Goal: Transaction & Acquisition: Purchase product/service

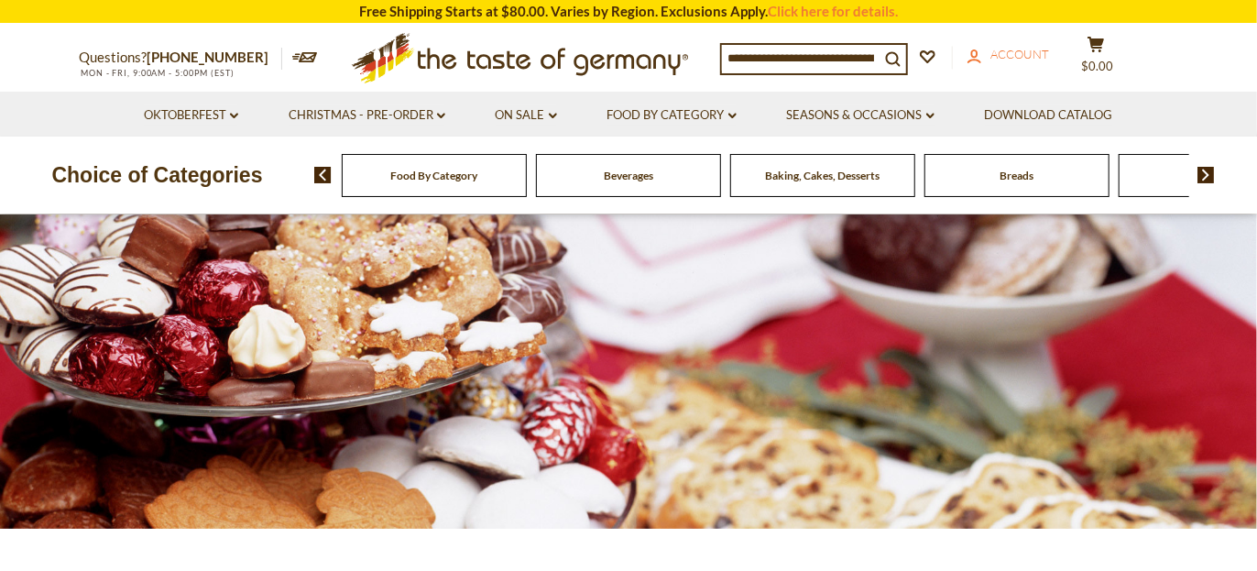
click at [1024, 49] on span "Account" at bounding box center [1019, 54] width 59 height 15
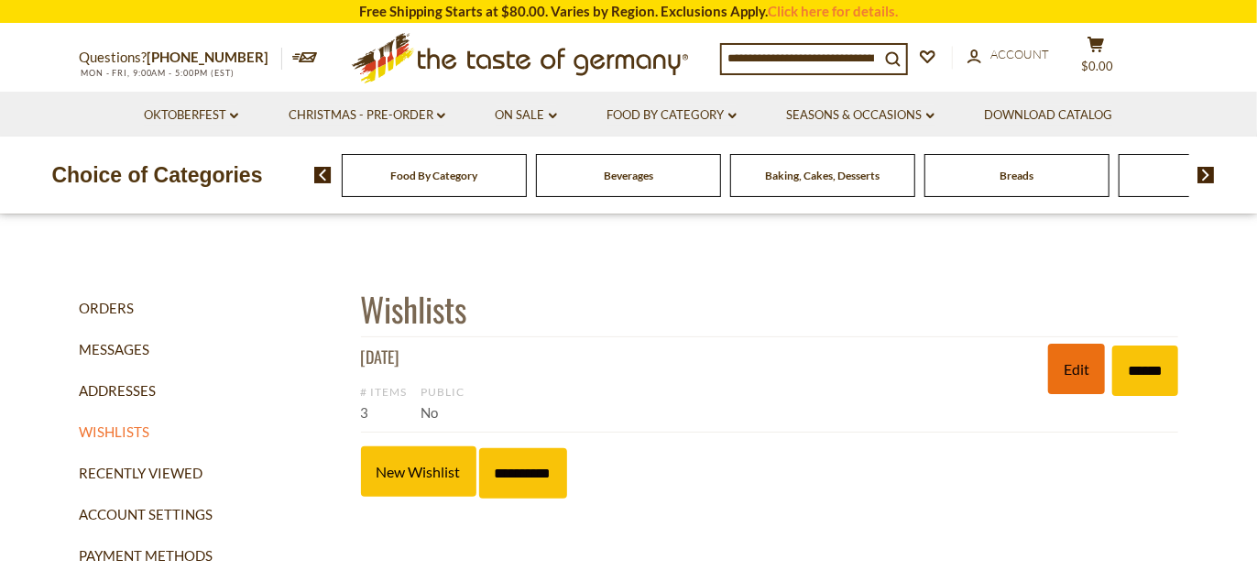
click at [1066, 360] on link "Edit" at bounding box center [1076, 369] width 57 height 50
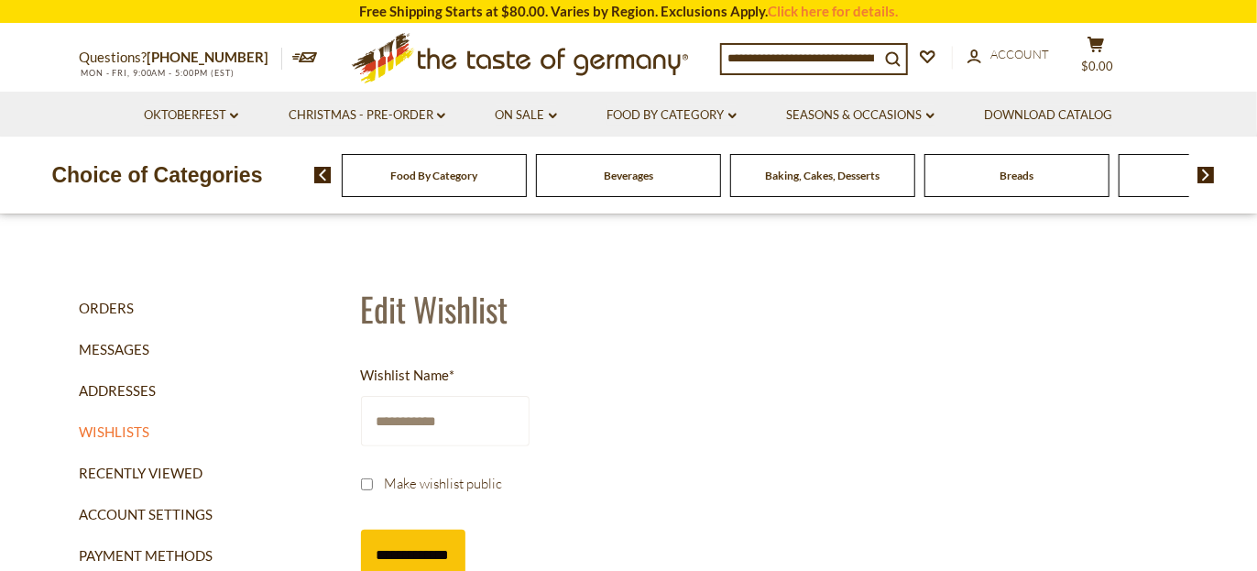
scroll to position [92, 0]
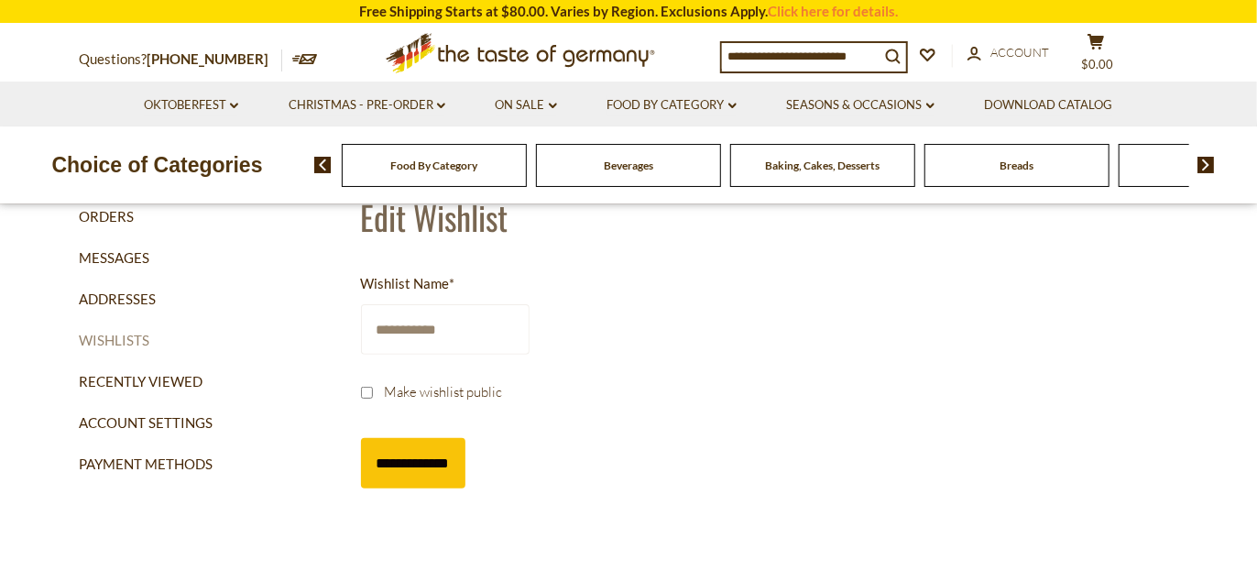
click at [104, 330] on link "Wishlists" at bounding box center [213, 340] width 268 height 41
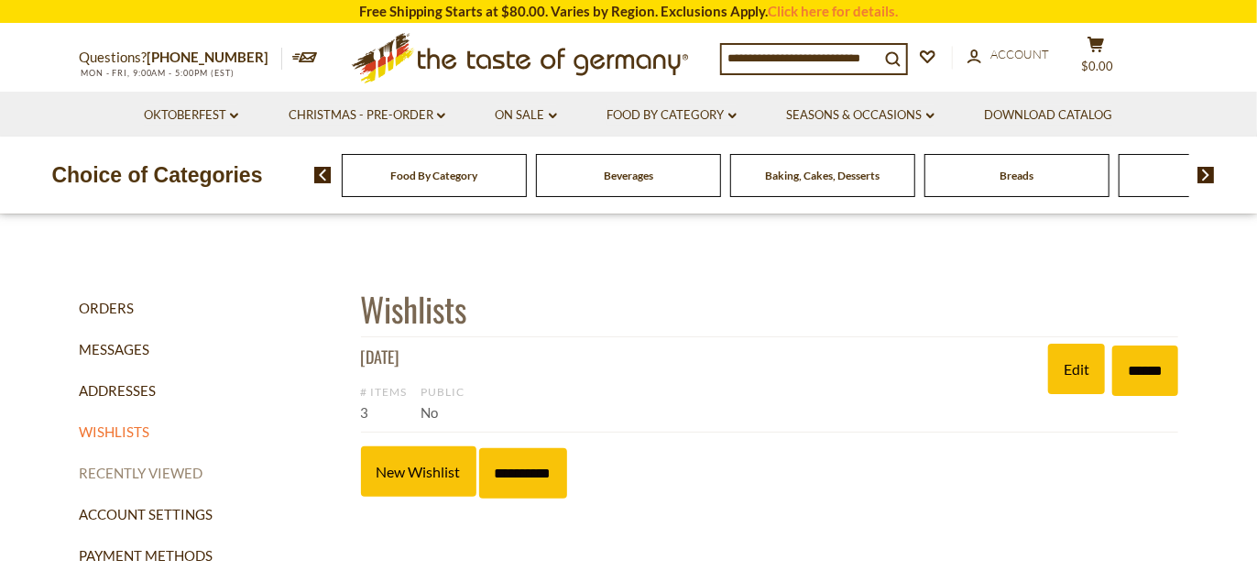
click at [127, 463] on link "Recently Viewed" at bounding box center [213, 473] width 268 height 41
click at [1076, 365] on link "Edit" at bounding box center [1076, 369] width 57 height 50
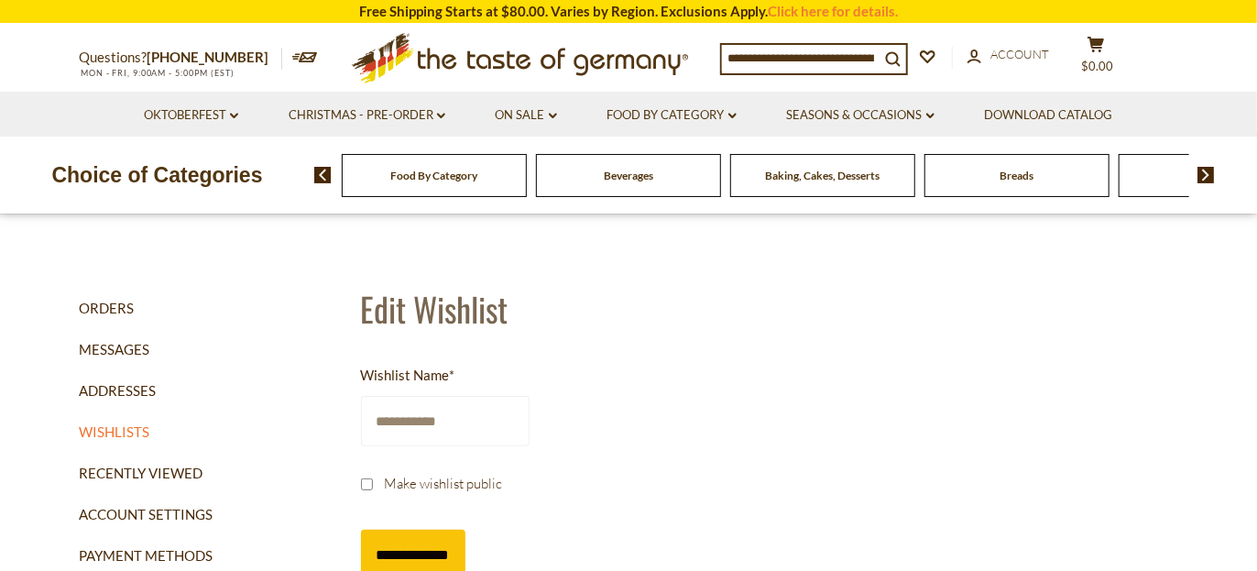
click at [504, 425] on input "**********" at bounding box center [445, 421] width 169 height 50
click at [391, 105] on li "Christmas - PRE-ORDER dropdown_arrow All Christmas - PRE-ORDER Christmas Cookie…" at bounding box center [367, 114] width 204 height 45
click at [387, 110] on link "Christmas - PRE-ORDER dropdown_arrow" at bounding box center [367, 115] width 157 height 20
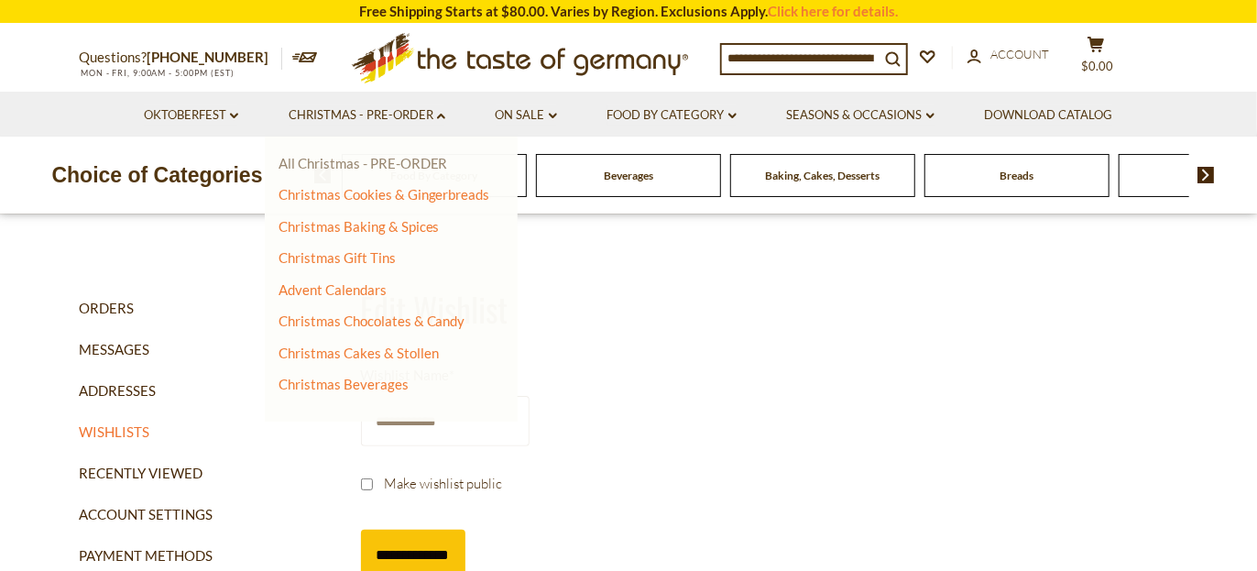
click at [343, 160] on link "All Christmas - PRE-ORDER" at bounding box center [363, 163] width 169 height 16
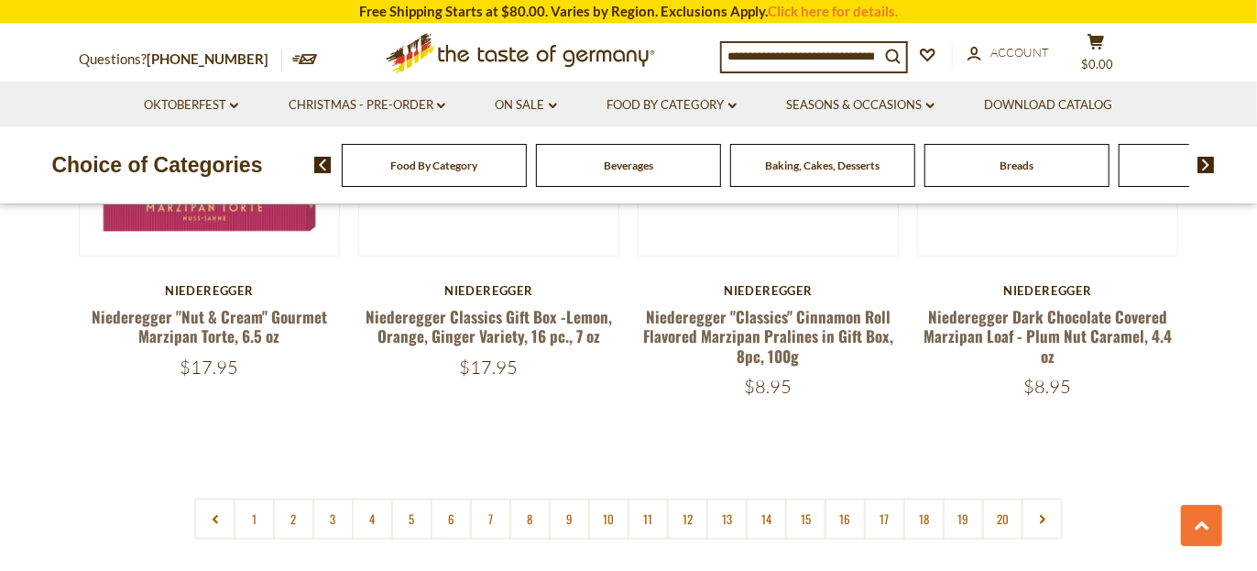
scroll to position [4398, 0]
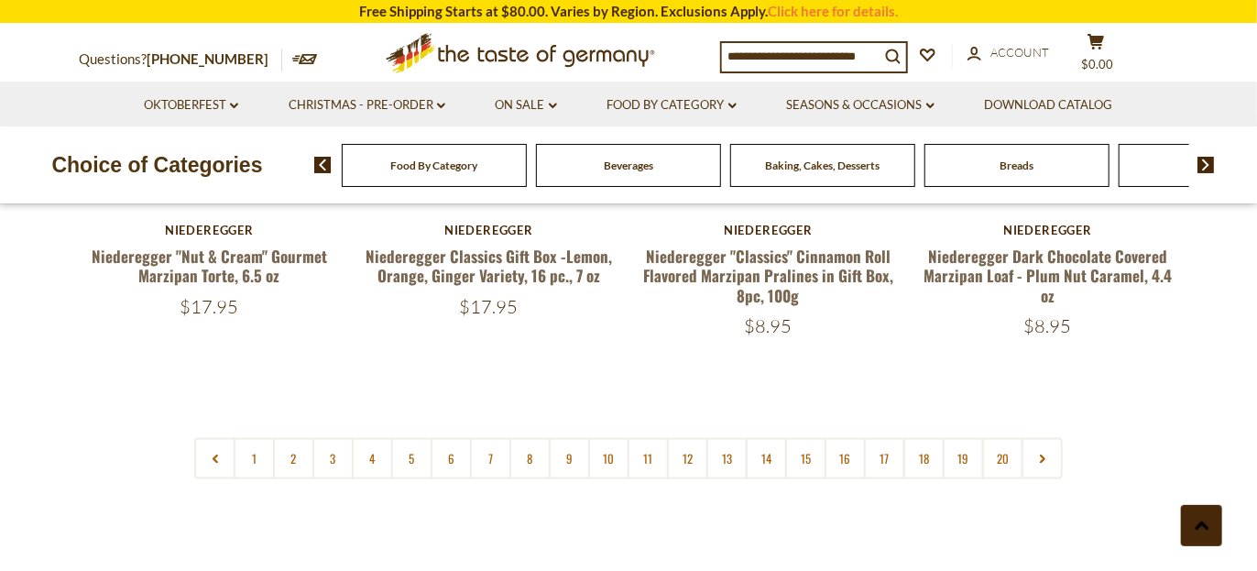
click at [1203, 526] on use at bounding box center [1202, 525] width 14 height 8
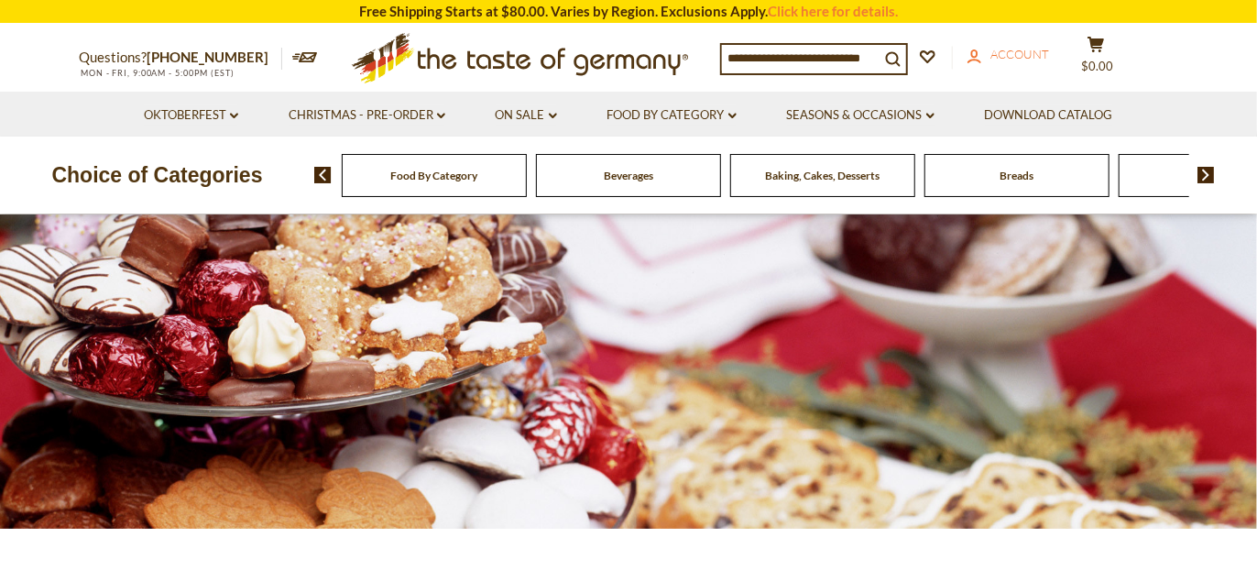
click at [1015, 54] on span "Account" at bounding box center [1019, 54] width 59 height 15
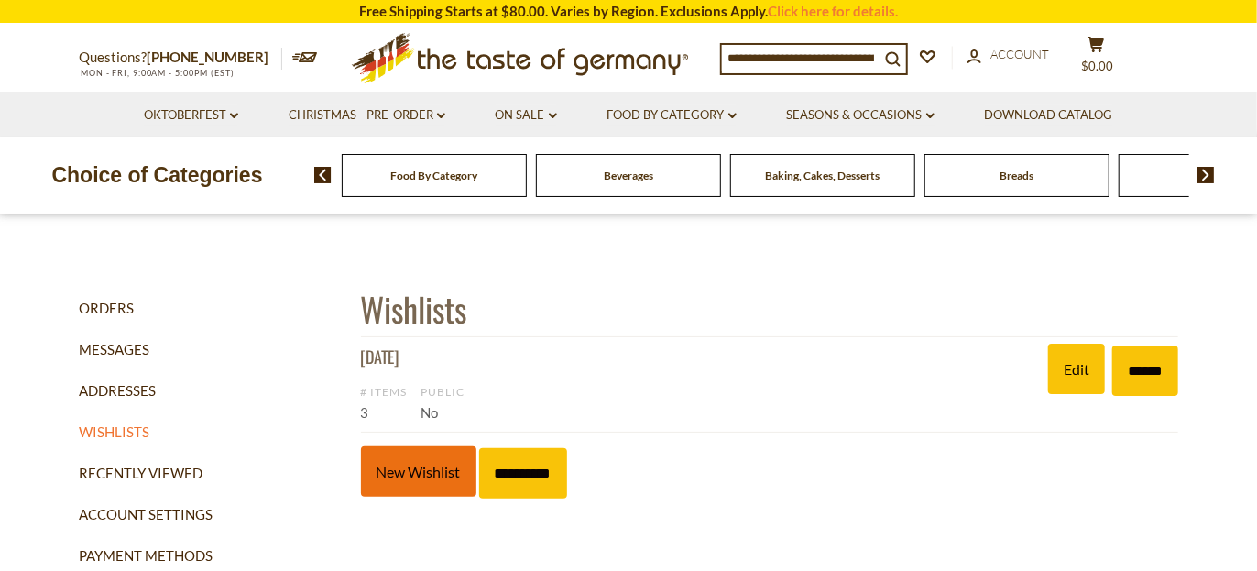
click at [426, 465] on link "New Wishlist" at bounding box center [418, 471] width 115 height 50
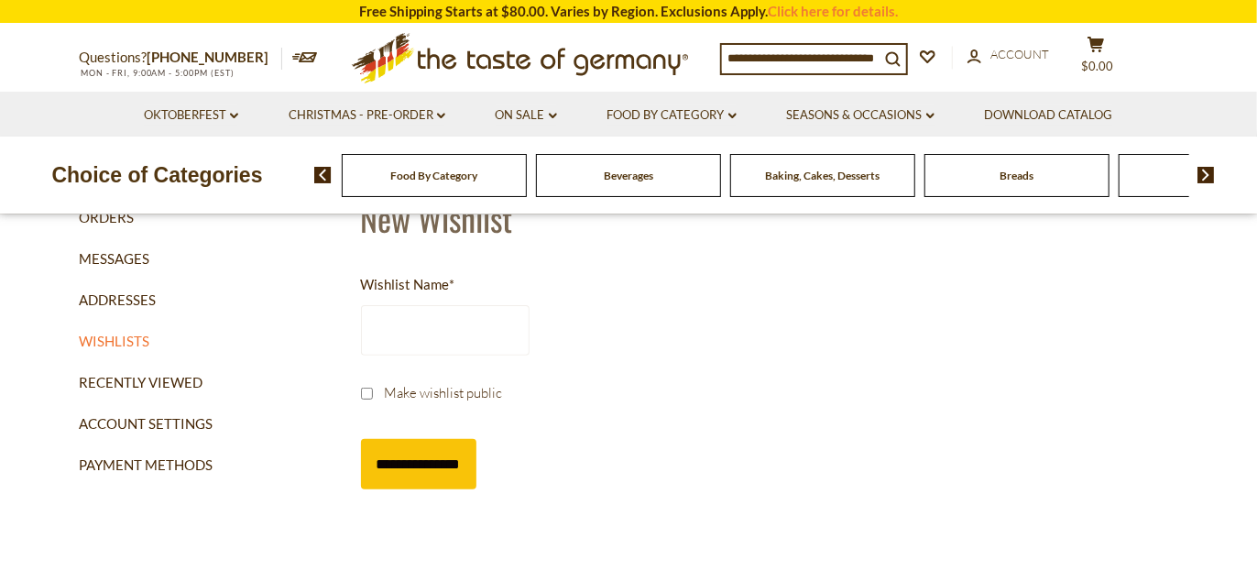
scroll to position [92, 0]
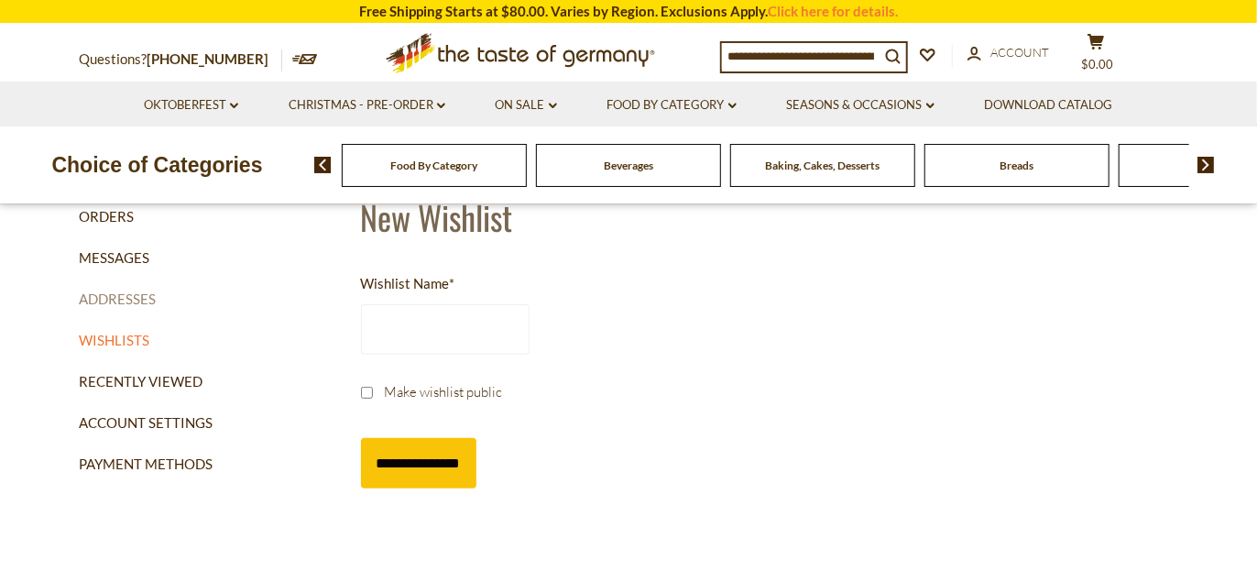
click at [112, 294] on link "Addresses" at bounding box center [213, 299] width 268 height 41
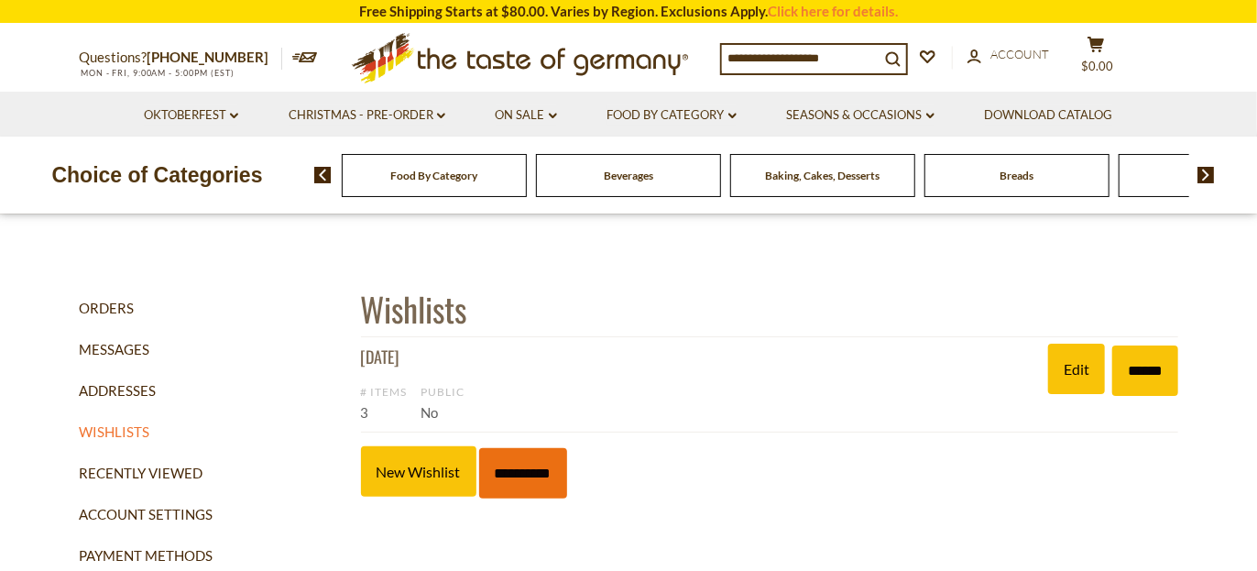
click at [541, 465] on input "**********" at bounding box center [523, 473] width 88 height 50
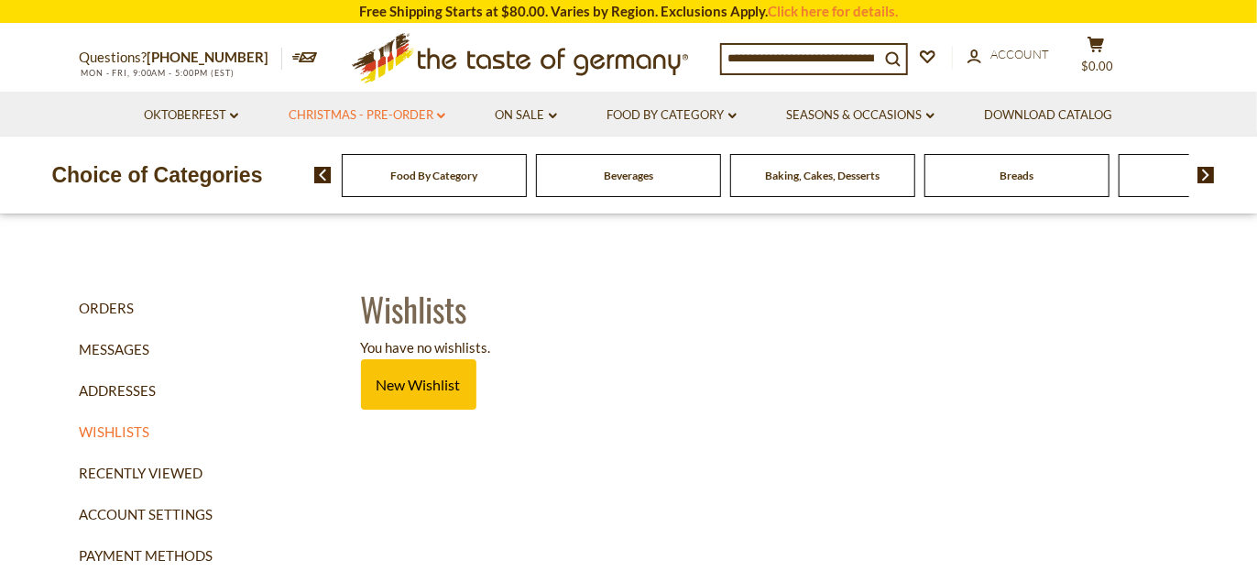
click at [385, 106] on link "Christmas - PRE-ORDER dropdown_arrow" at bounding box center [367, 115] width 157 height 20
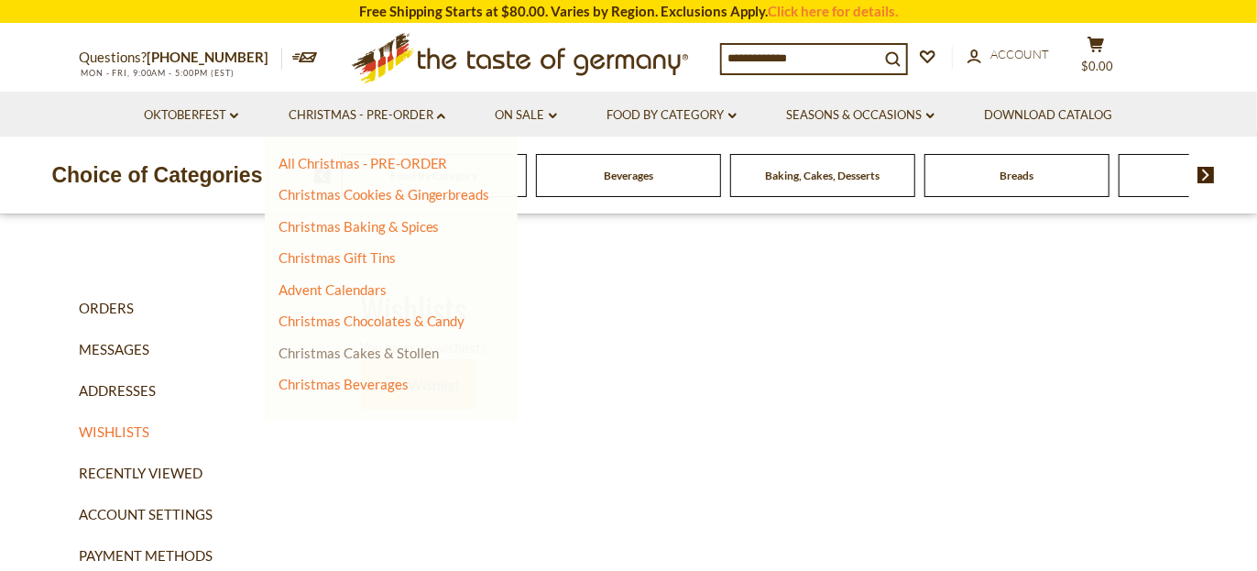
click at [369, 350] on link "Christmas Cakes & Stollen" at bounding box center [359, 352] width 160 height 16
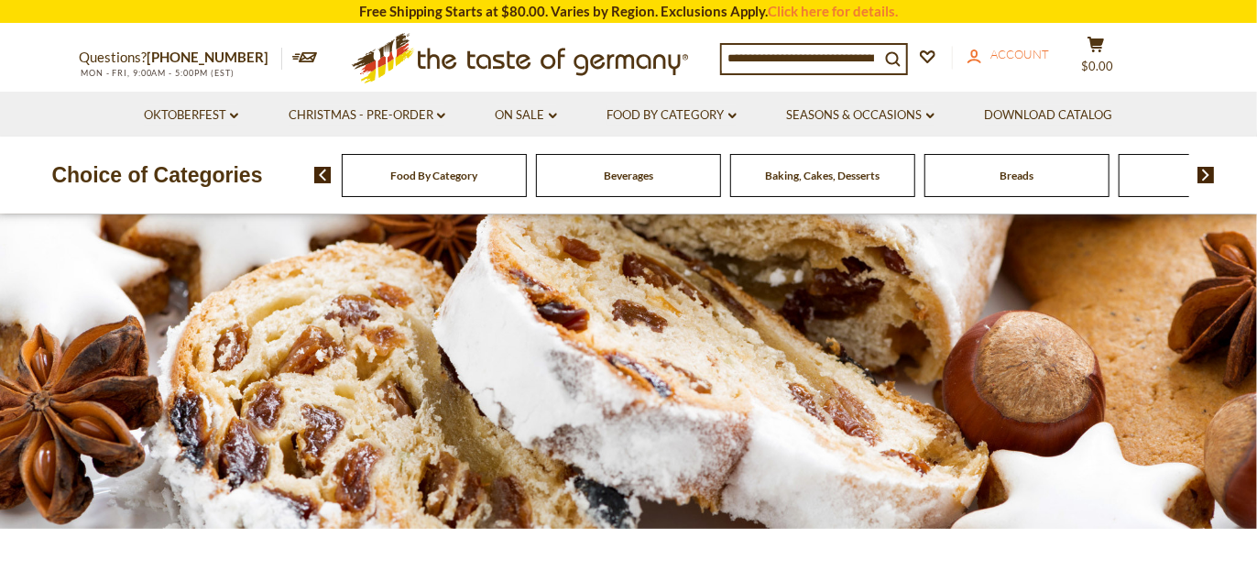
click at [1012, 49] on span "Account" at bounding box center [1019, 54] width 59 height 15
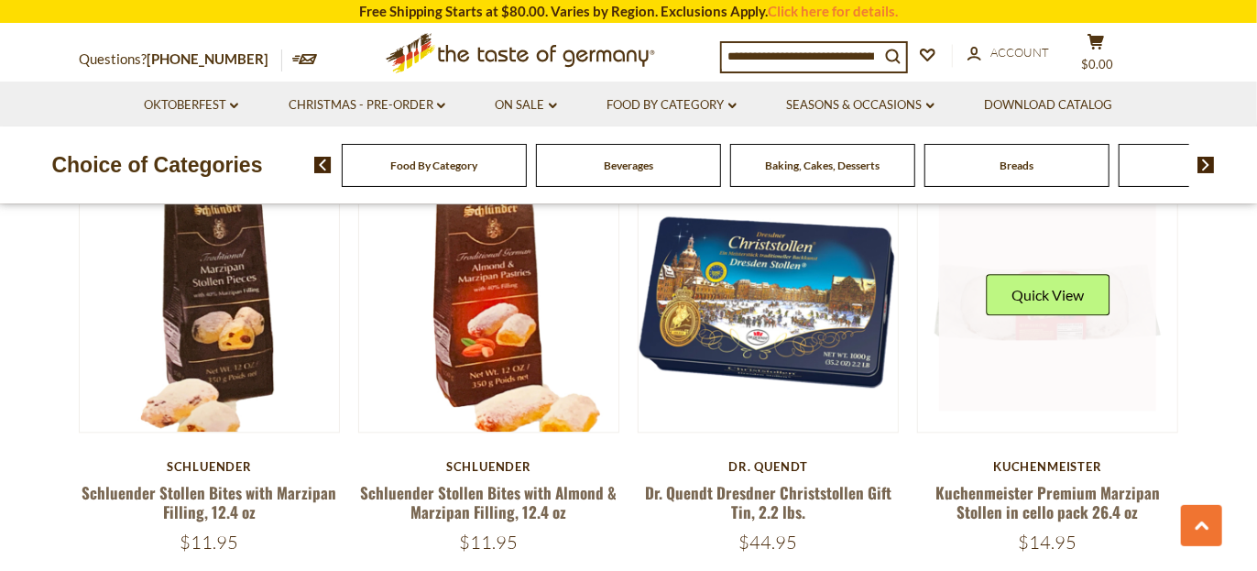
scroll to position [1924, 0]
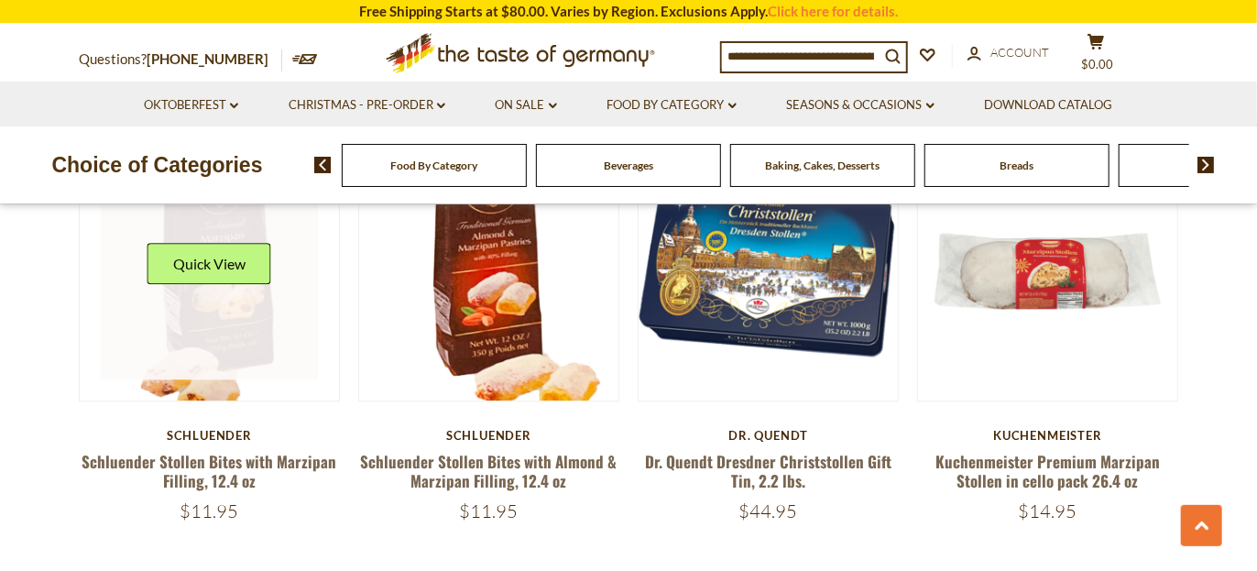
click at [237, 330] on link at bounding box center [210, 270] width 218 height 218
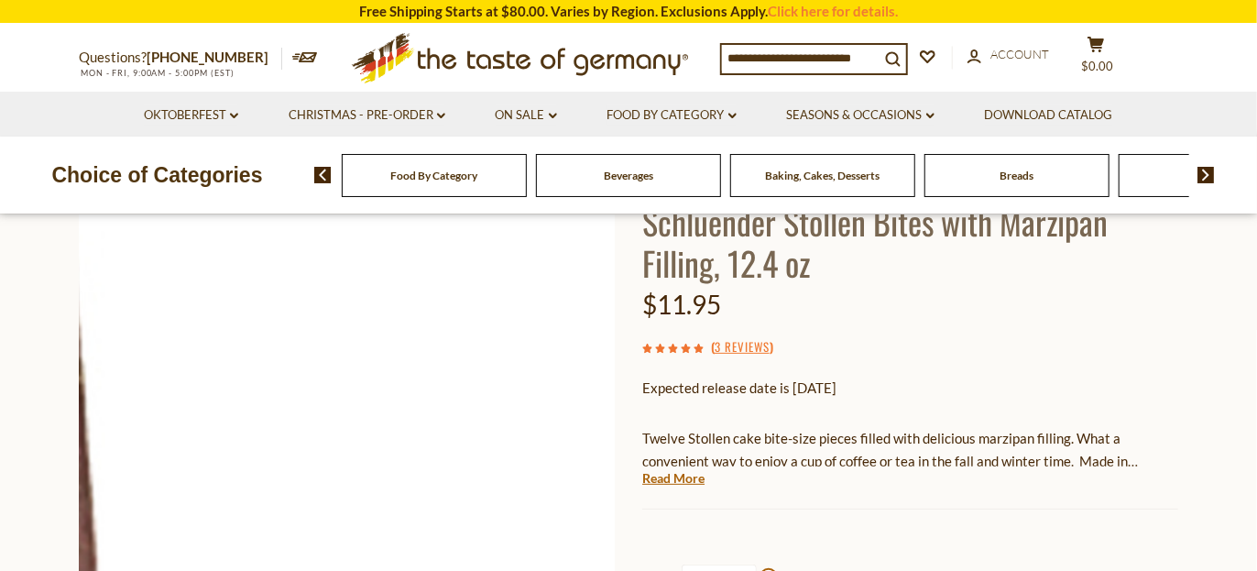
scroll to position [183, 0]
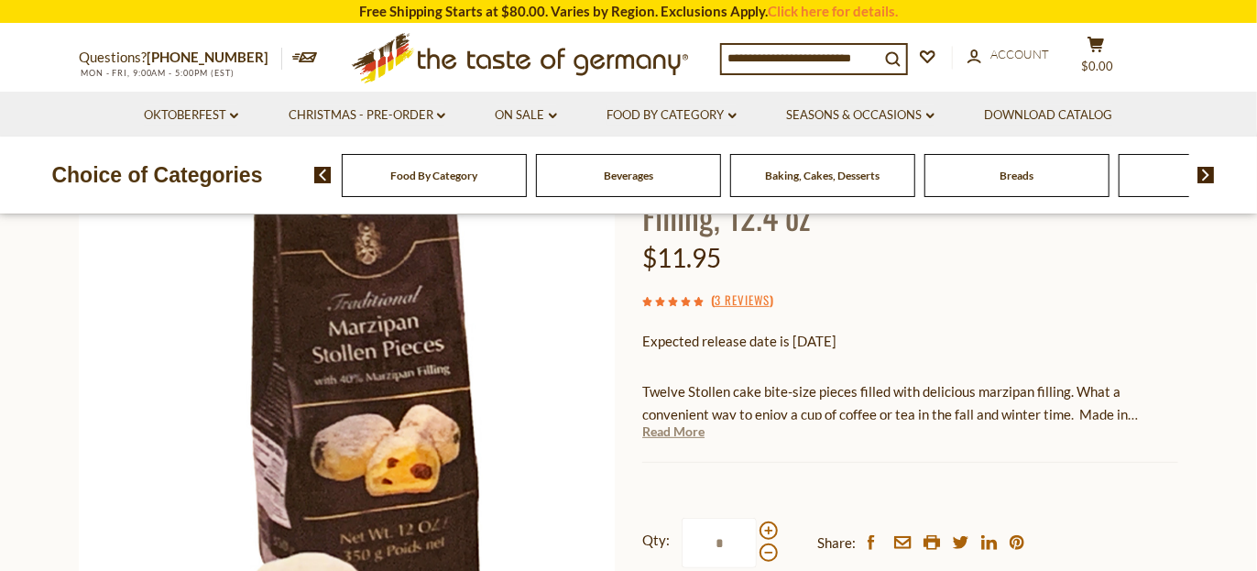
click at [687, 440] on link "Read More" at bounding box center [673, 431] width 62 height 18
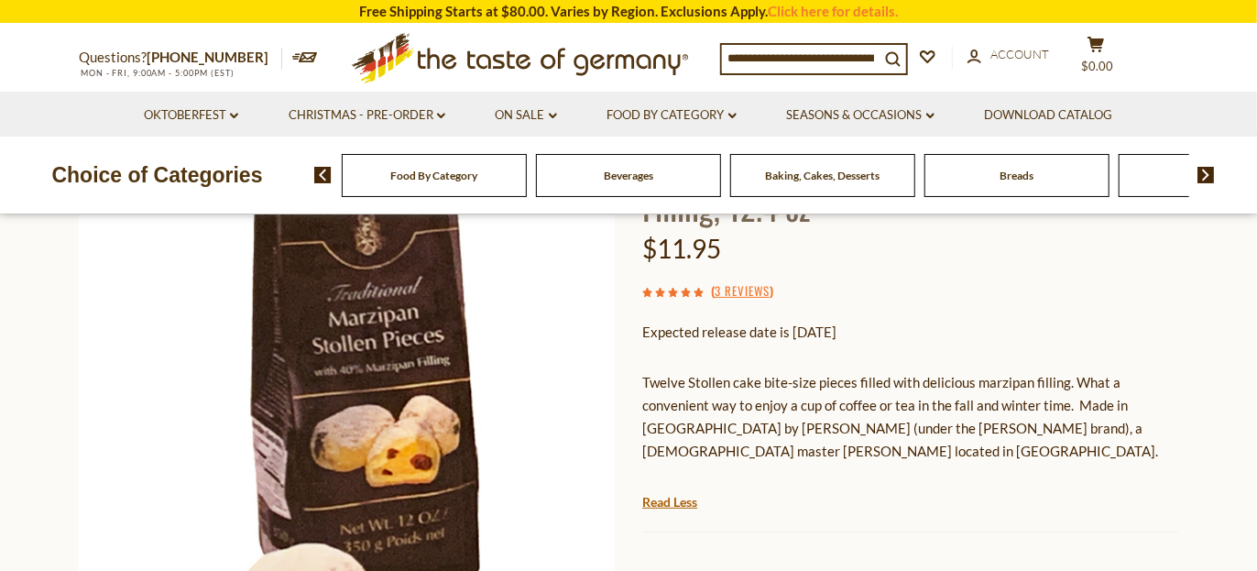
scroll to position [0, 0]
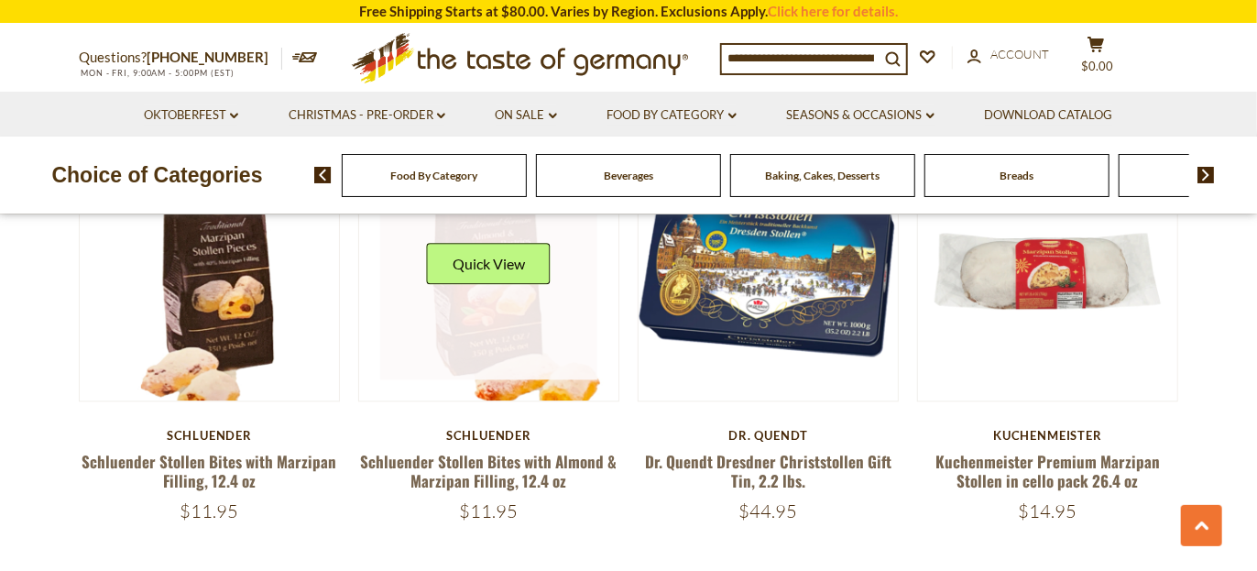
click at [487, 323] on link at bounding box center [489, 270] width 218 height 218
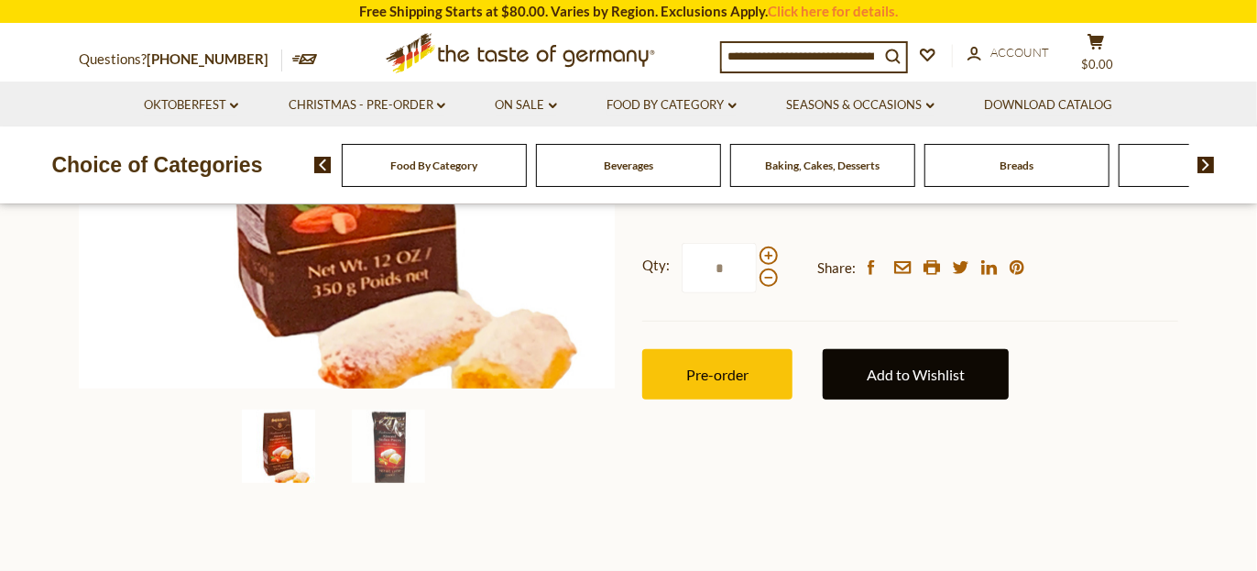
scroll to position [366, 0]
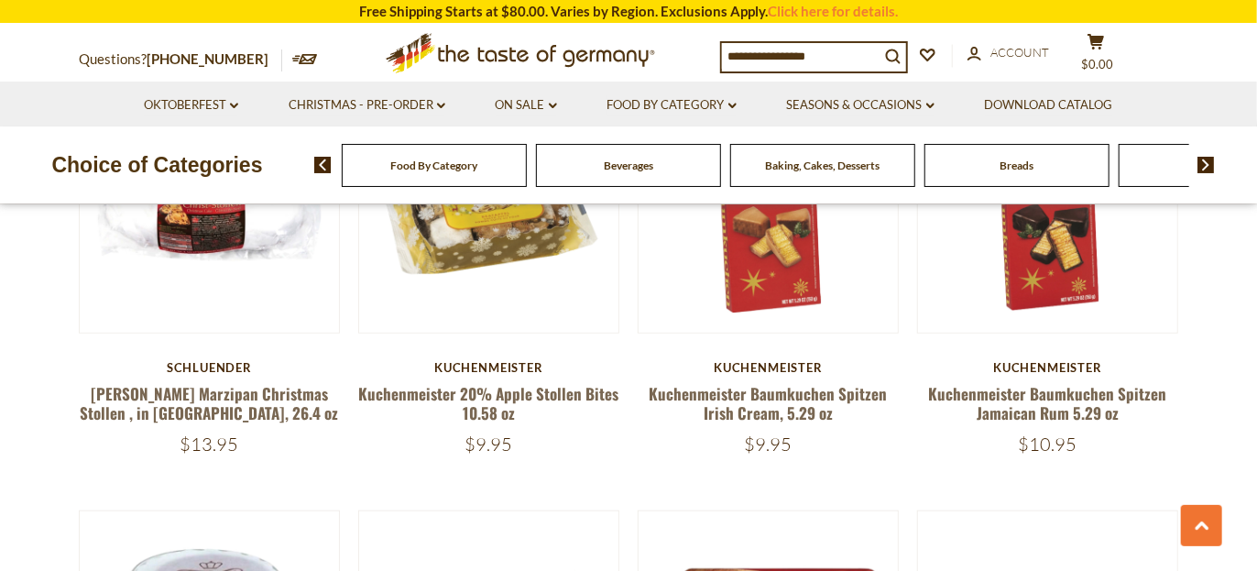
scroll to position [550, 0]
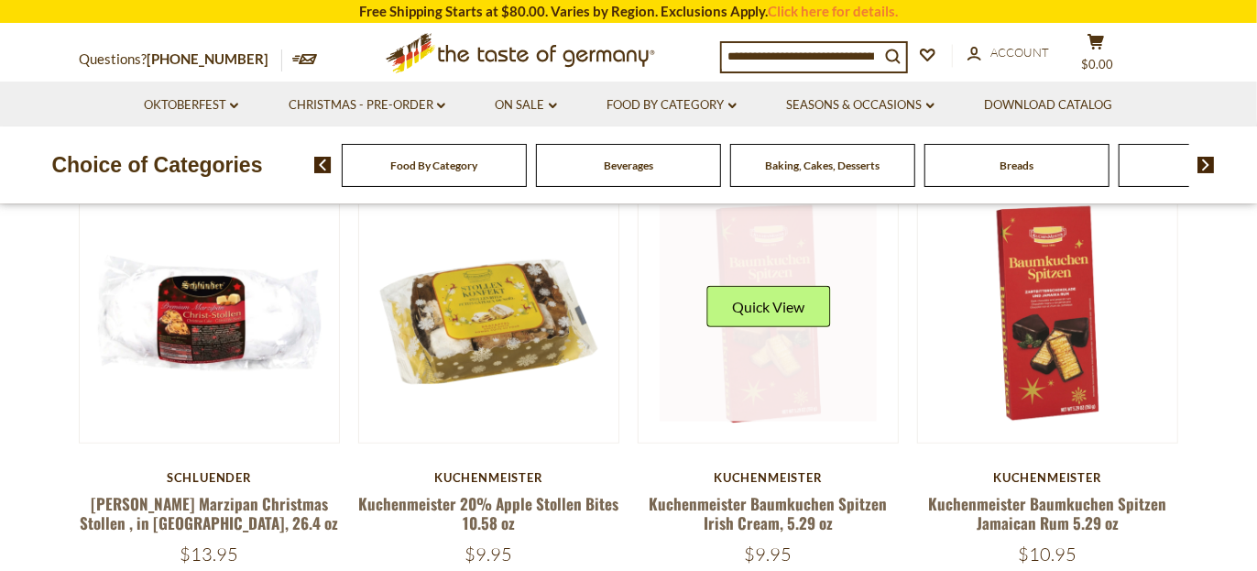
click at [786, 355] on link at bounding box center [769, 313] width 218 height 218
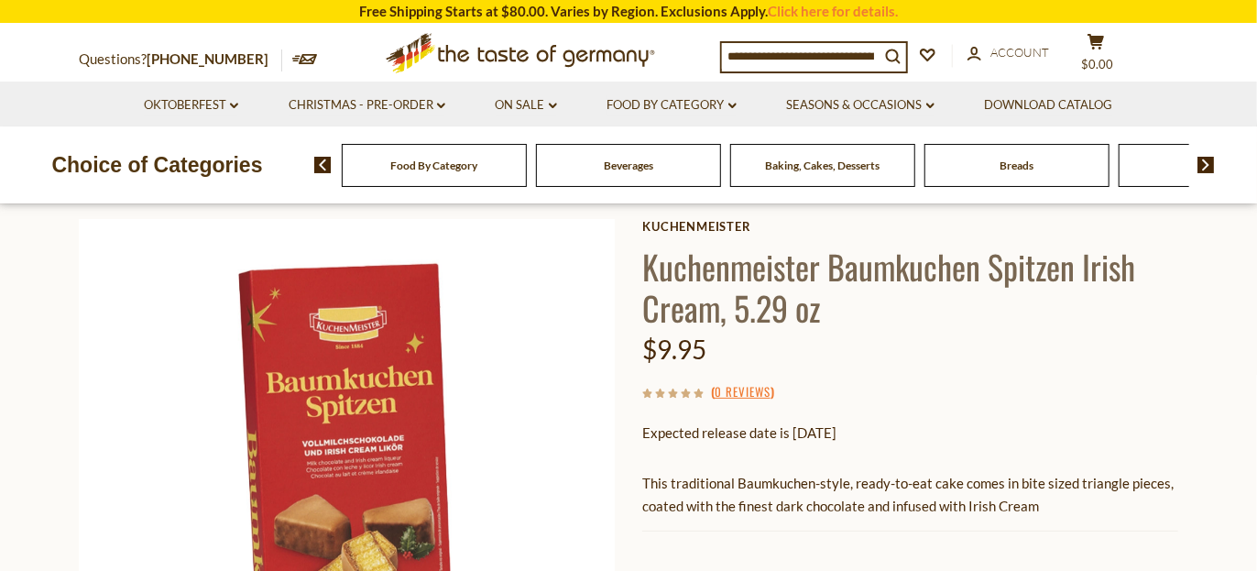
scroll to position [183, 0]
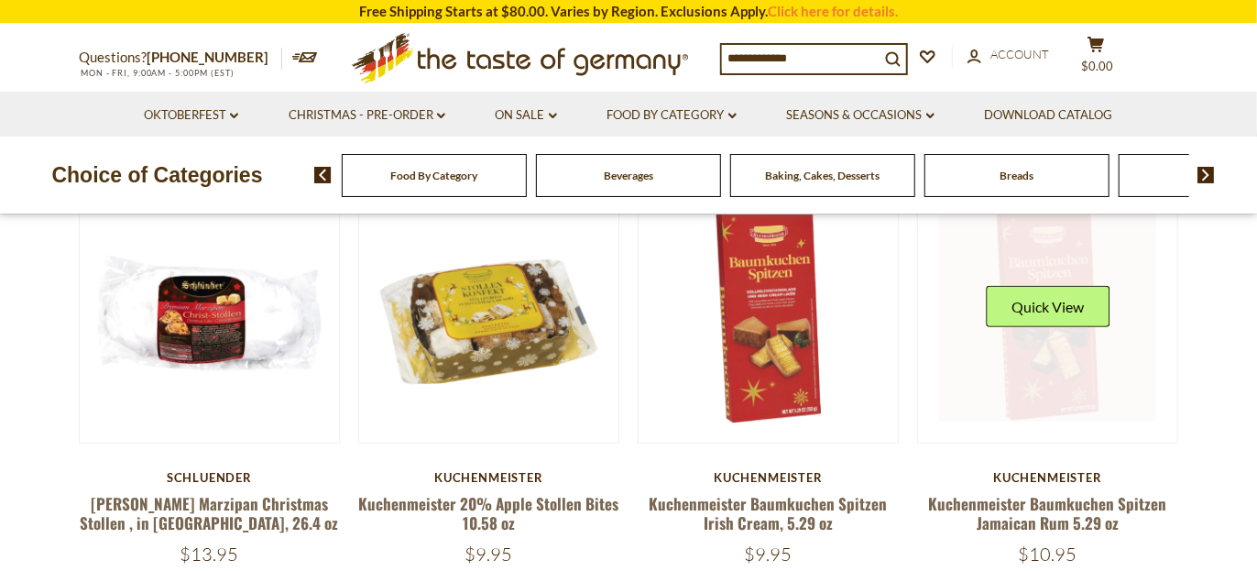
click at [1048, 369] on link at bounding box center [1048, 313] width 218 height 218
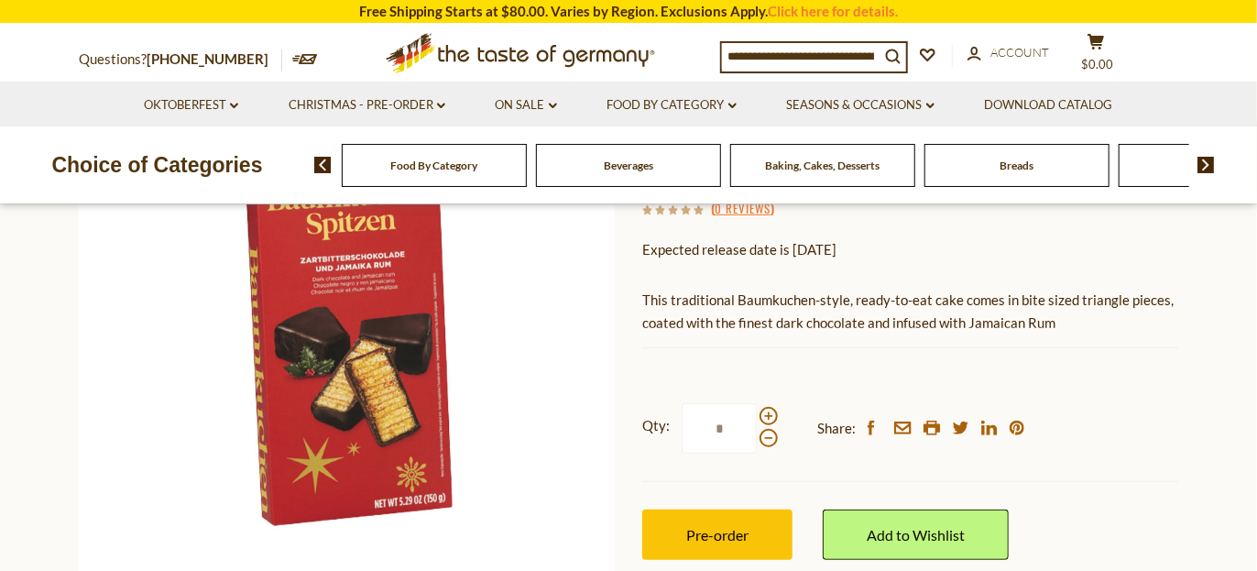
scroll to position [366, 0]
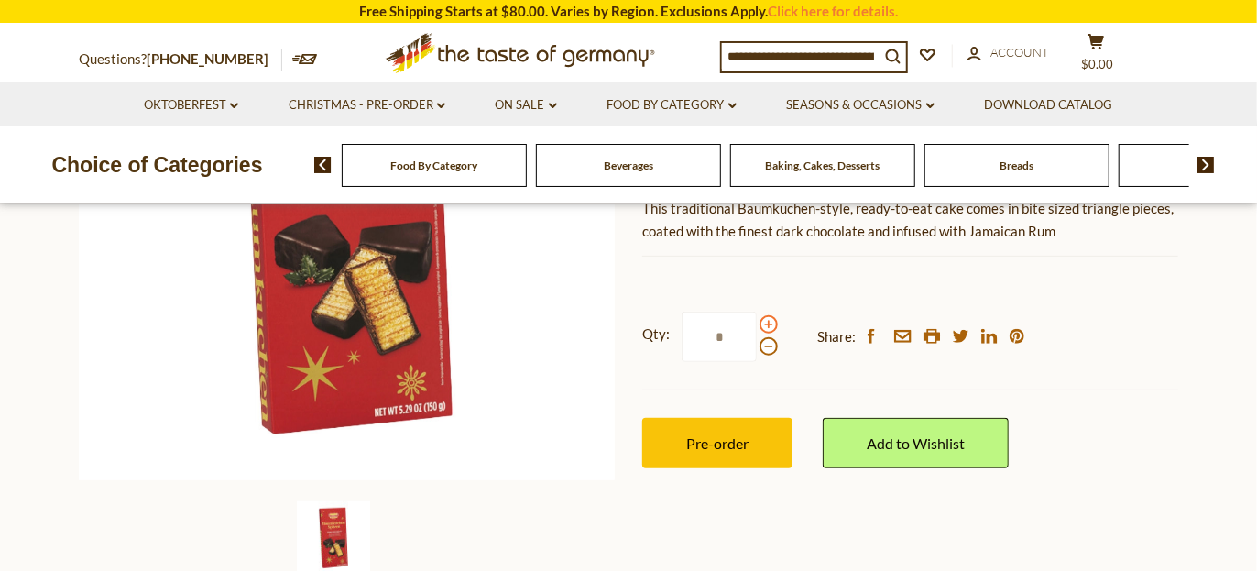
click at [768, 323] on span at bounding box center [769, 324] width 18 height 18
click at [757, 323] on input "*" at bounding box center [719, 337] width 75 height 50
click at [768, 323] on span at bounding box center [769, 324] width 18 height 18
click at [757, 323] on input "*" at bounding box center [719, 337] width 75 height 50
click at [768, 323] on span at bounding box center [769, 324] width 18 height 18
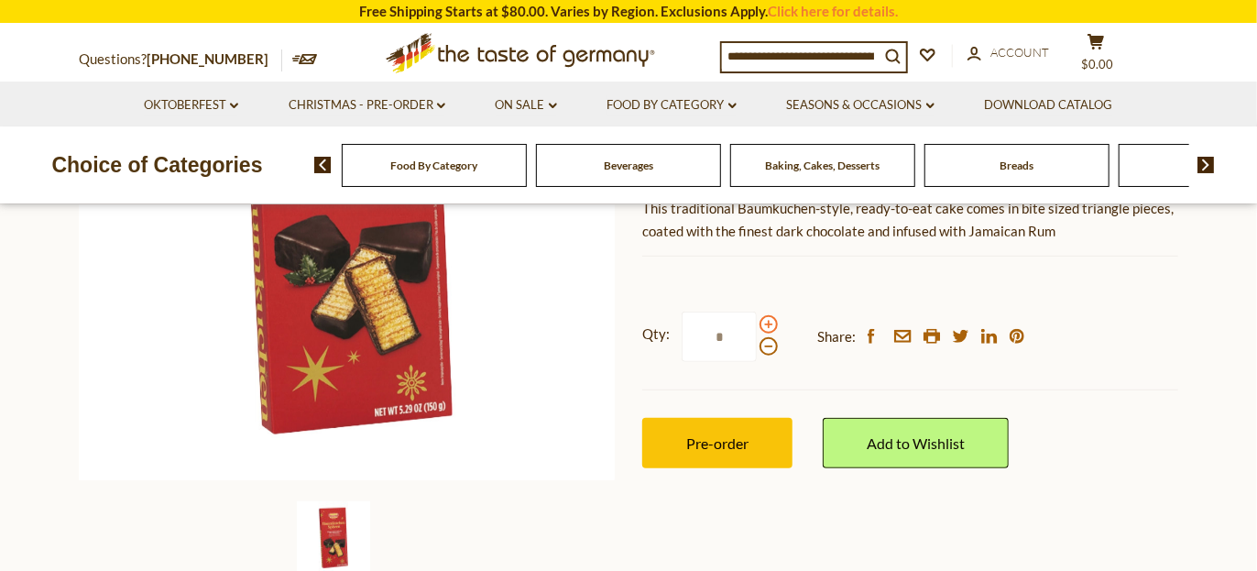
click at [757, 323] on input "*" at bounding box center [719, 337] width 75 height 50
click at [768, 323] on span at bounding box center [769, 324] width 18 height 18
click at [757, 323] on input "*" at bounding box center [719, 337] width 75 height 50
click at [770, 323] on span at bounding box center [769, 324] width 18 height 18
click at [757, 323] on input "*" at bounding box center [719, 337] width 75 height 50
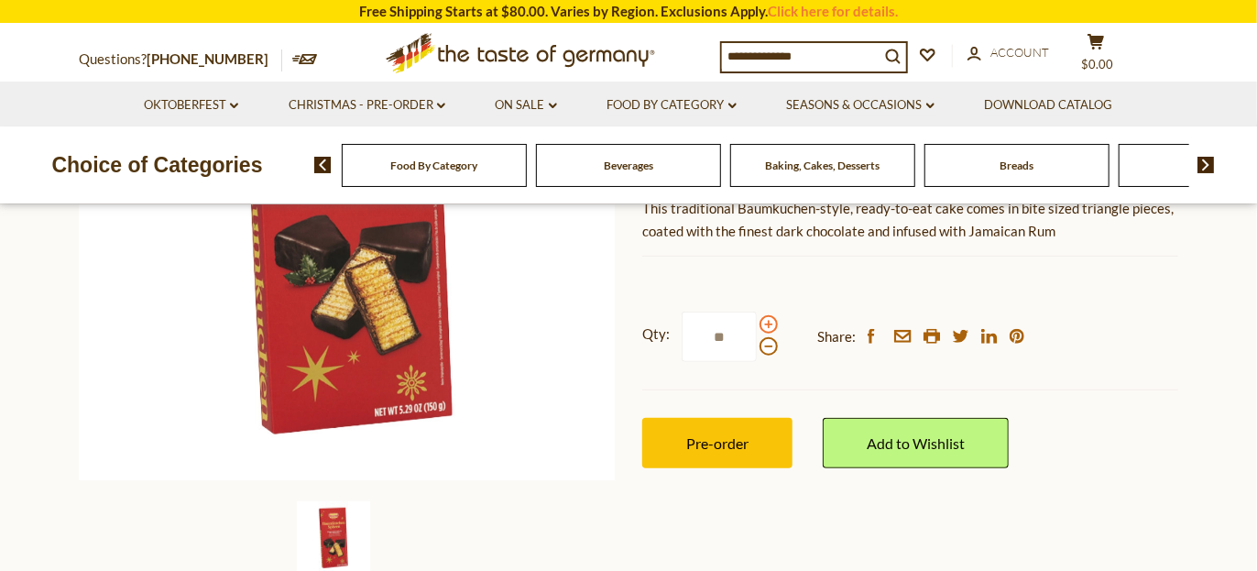
click at [770, 323] on span at bounding box center [769, 324] width 18 height 18
click at [757, 323] on input "**" at bounding box center [719, 337] width 75 height 50
click at [769, 345] on span at bounding box center [769, 346] width 18 height 18
click at [757, 345] on input "**" at bounding box center [719, 337] width 75 height 50
click at [770, 322] on span at bounding box center [769, 324] width 18 height 18
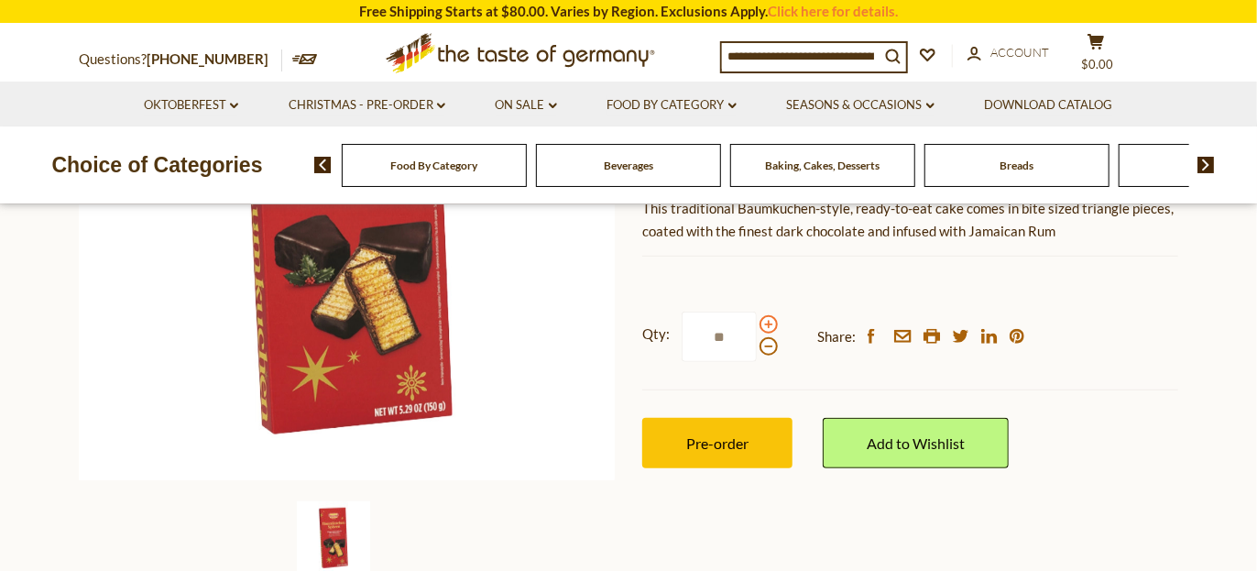
click at [757, 322] on input "**" at bounding box center [719, 337] width 75 height 50
click at [767, 348] on span at bounding box center [769, 346] width 18 height 18
click at [757, 348] on input "**" at bounding box center [719, 337] width 75 height 50
click at [766, 348] on span at bounding box center [769, 346] width 18 height 18
click at [757, 348] on input "**" at bounding box center [719, 337] width 75 height 50
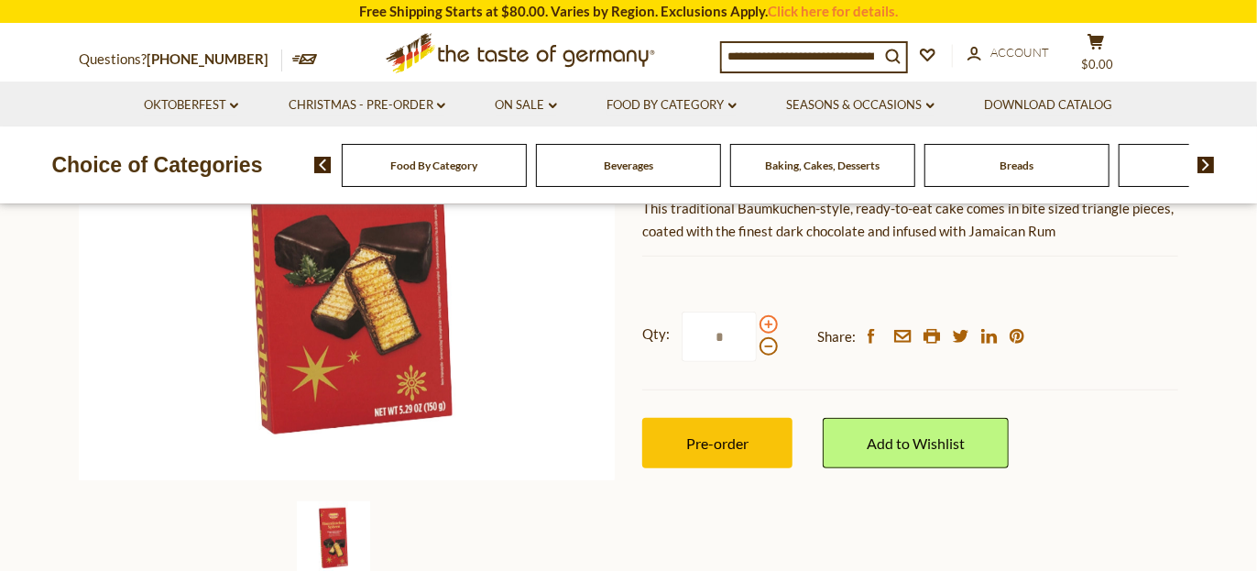
click at [767, 323] on span at bounding box center [769, 324] width 18 height 18
click at [757, 323] on input "*" at bounding box center [719, 337] width 75 height 50
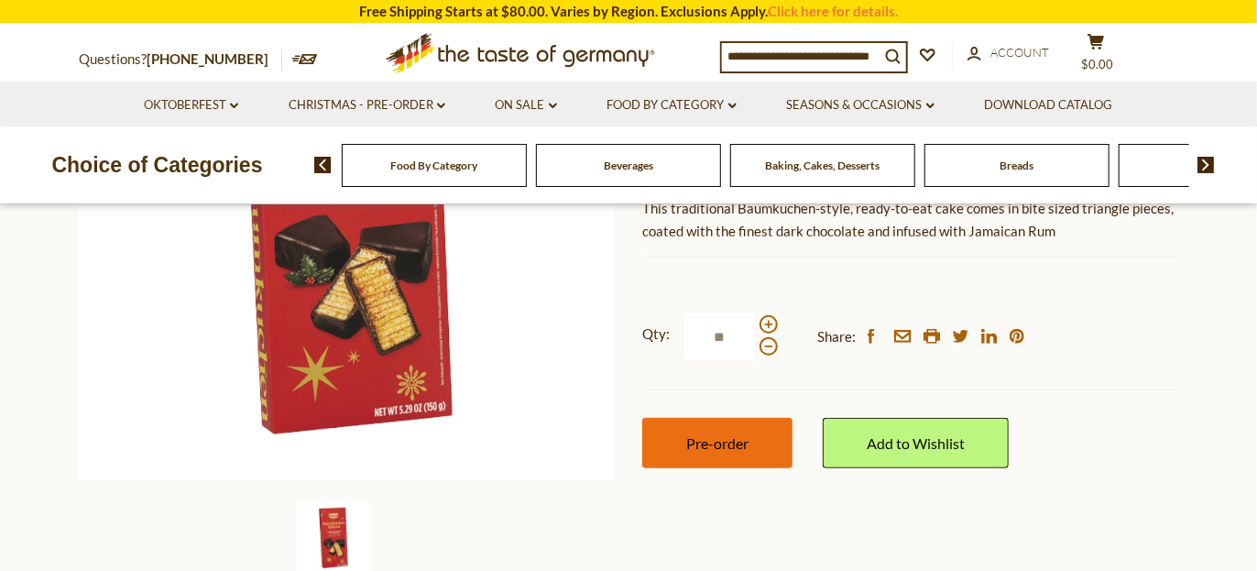
click at [710, 439] on span "Pre-order" at bounding box center [717, 442] width 62 height 17
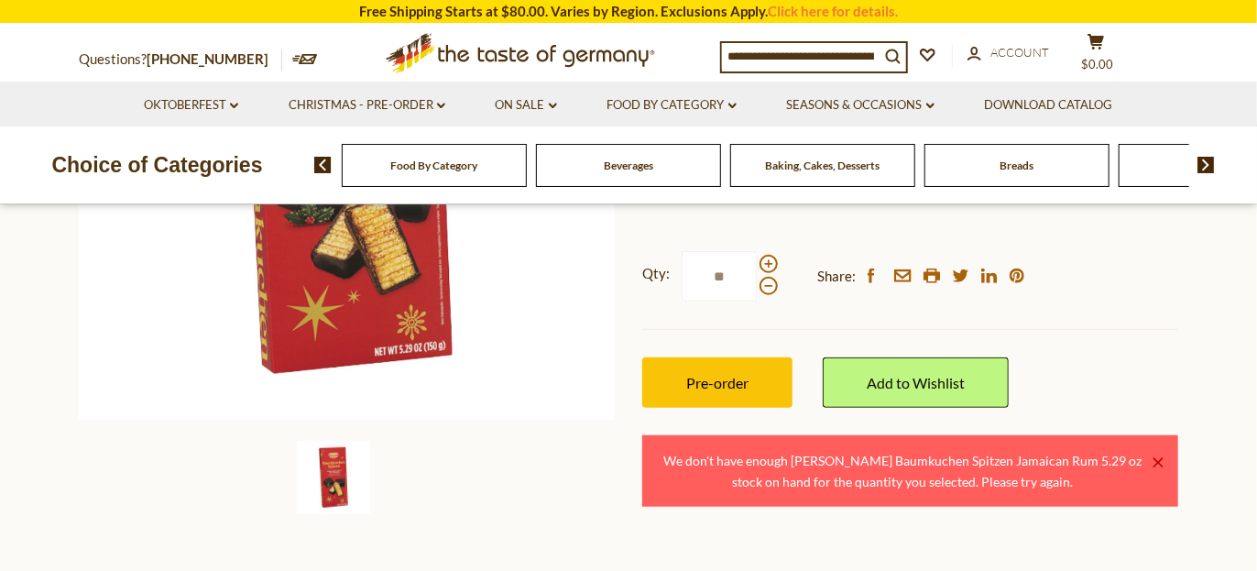
scroll to position [458, 0]
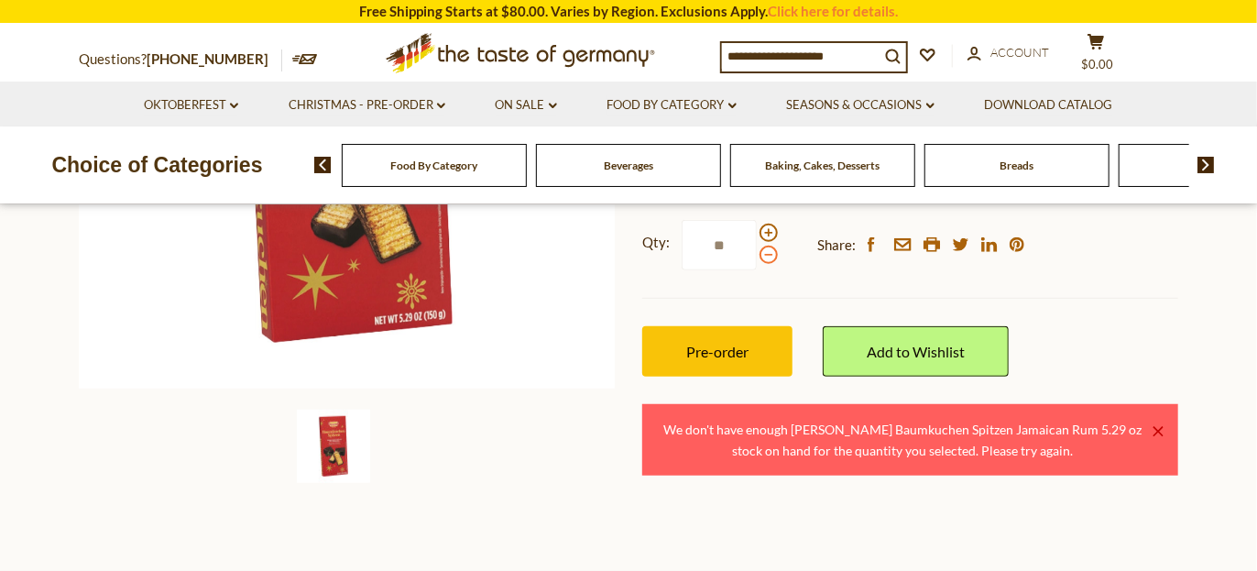
click at [766, 255] on span at bounding box center [769, 255] width 18 height 18
click at [757, 255] on input "**" at bounding box center [719, 245] width 75 height 50
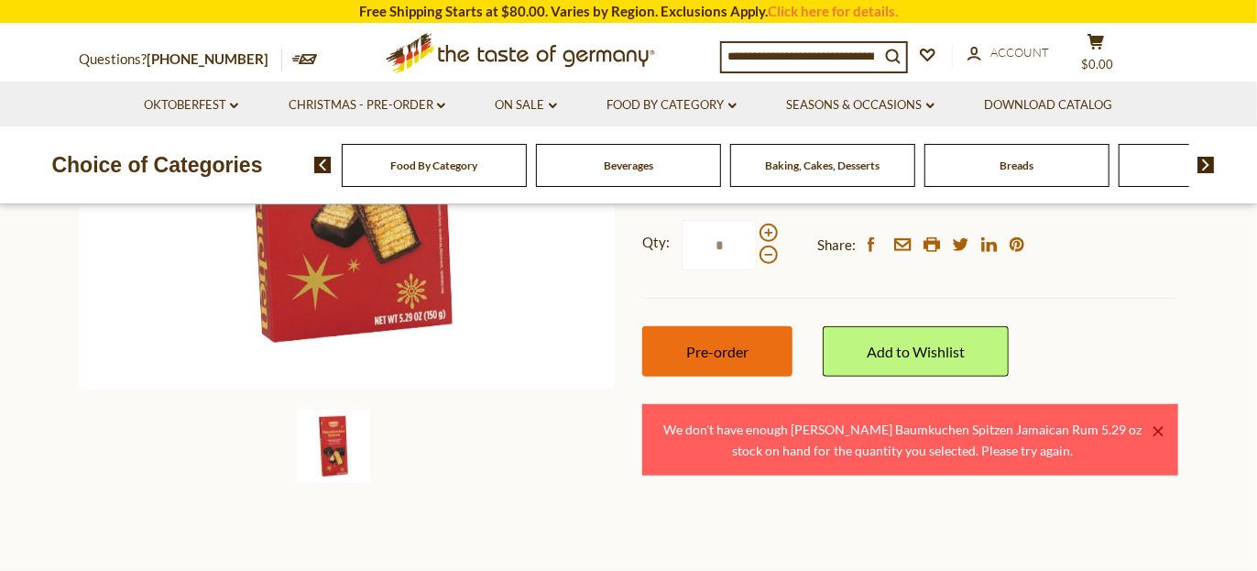
click at [735, 343] on span "Pre-order" at bounding box center [717, 351] width 62 height 17
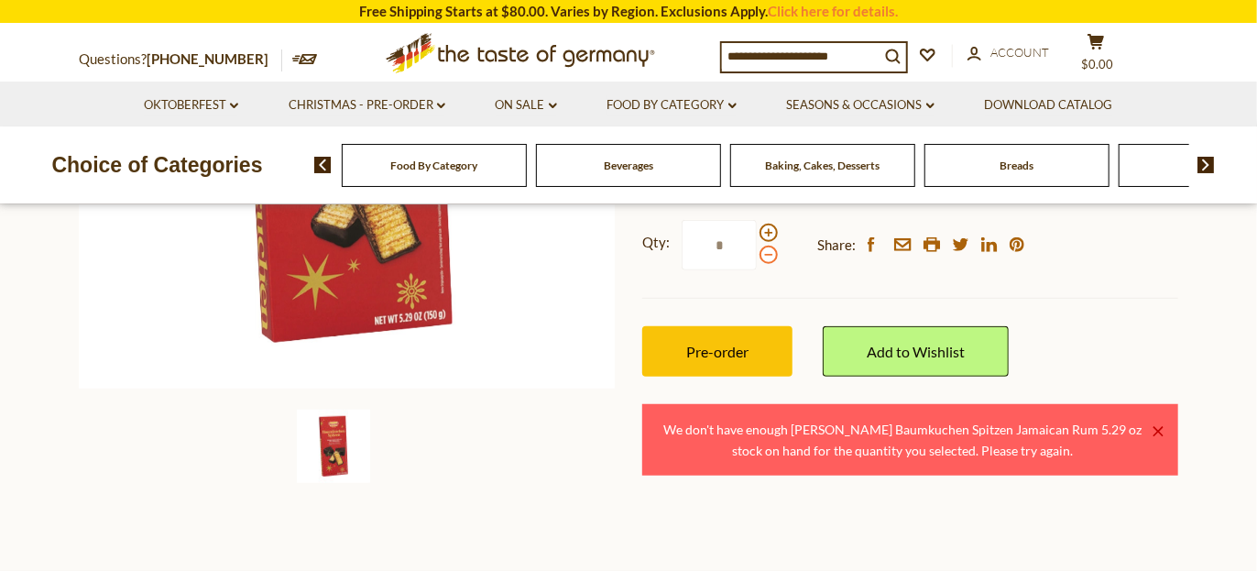
click at [768, 254] on span at bounding box center [769, 255] width 18 height 18
click at [757, 254] on input "*" at bounding box center [719, 245] width 75 height 50
type input "*"
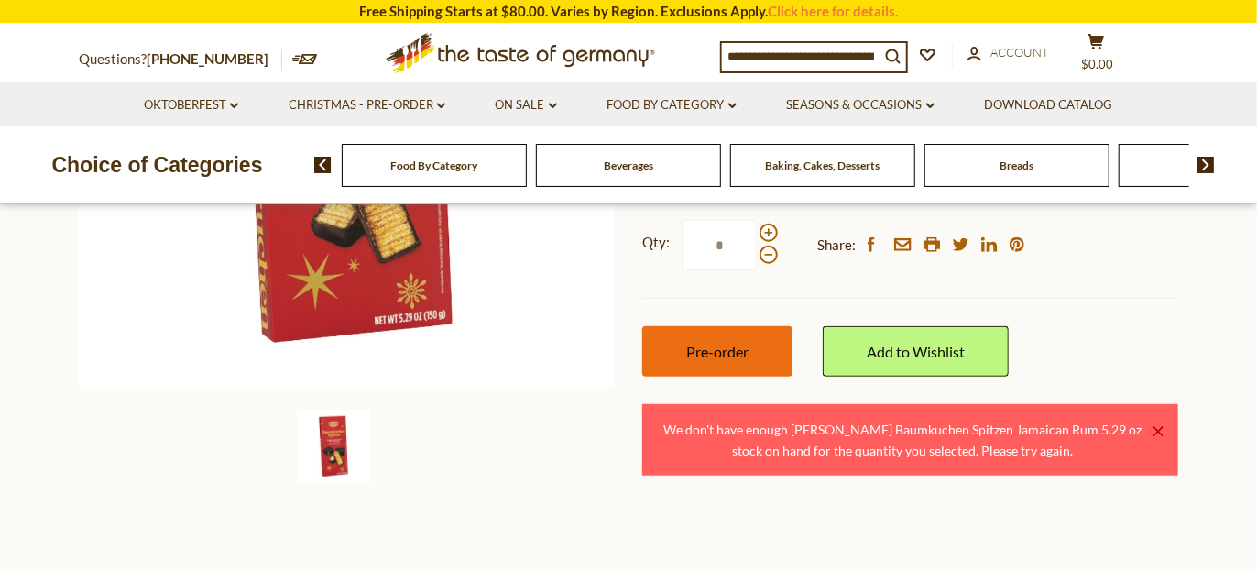
click at [722, 343] on span "Pre-order" at bounding box center [717, 351] width 62 height 17
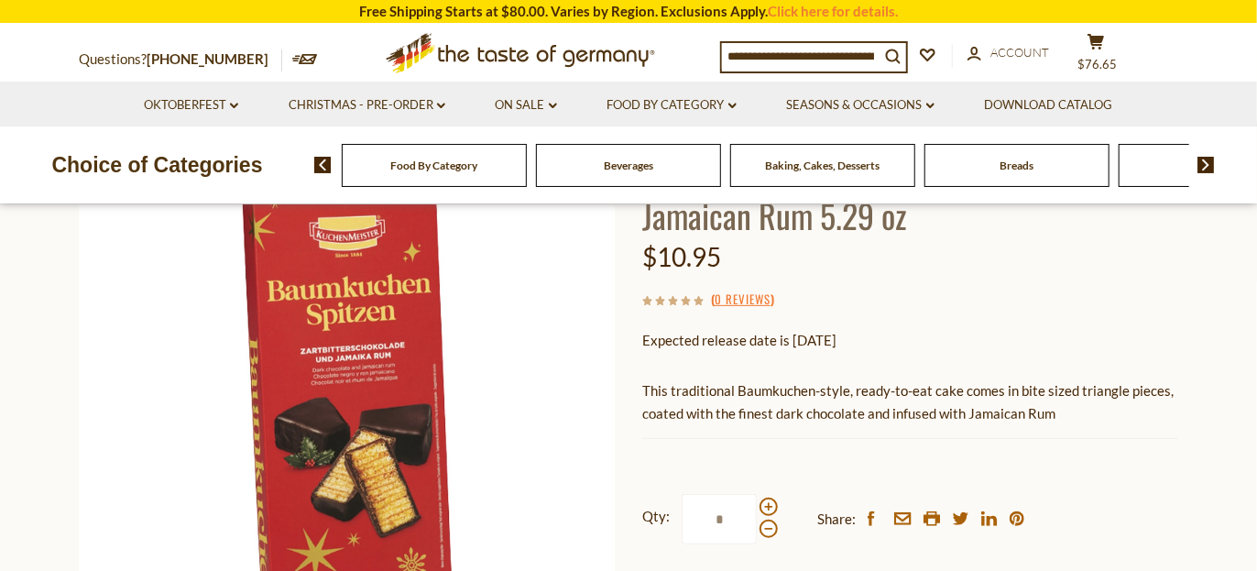
scroll to position [183, 0]
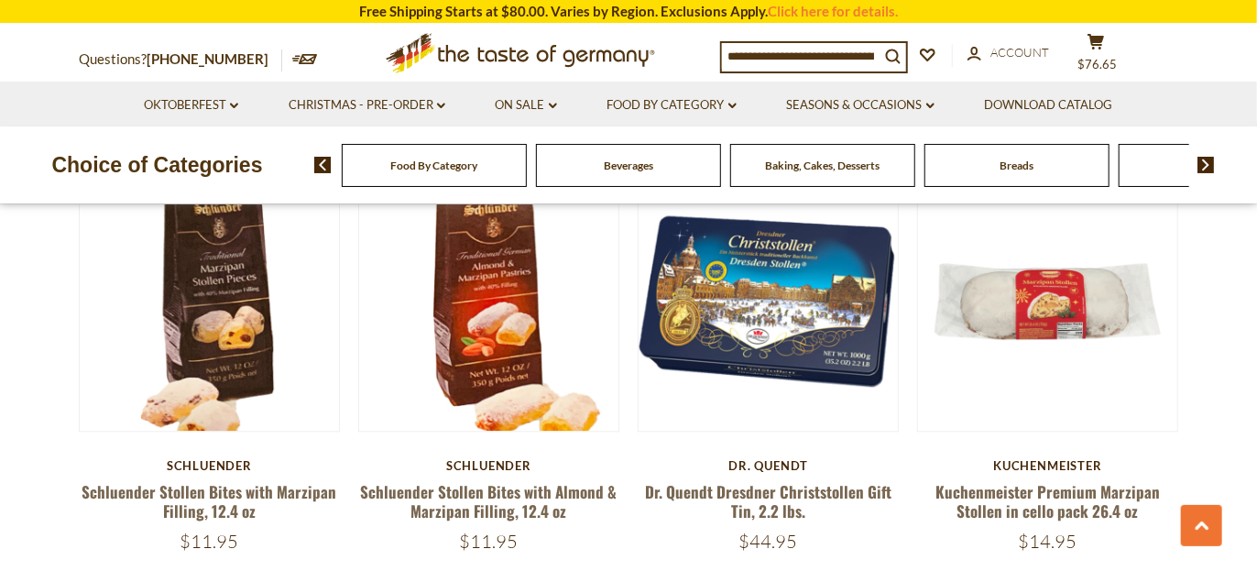
scroll to position [1925, 0]
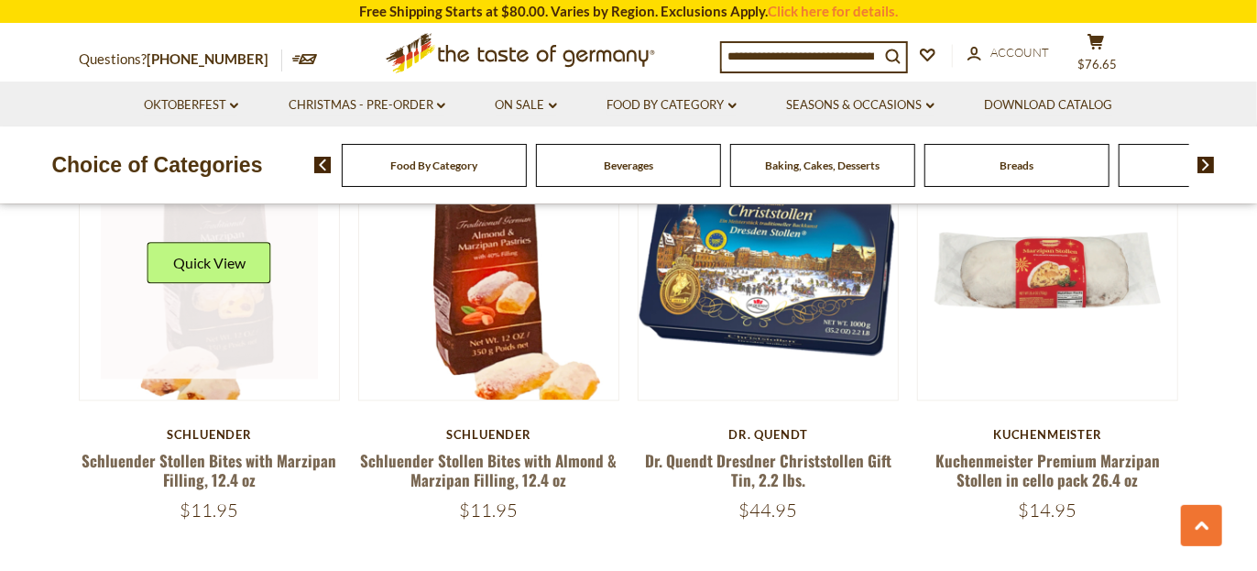
click at [235, 312] on link at bounding box center [210, 269] width 218 height 218
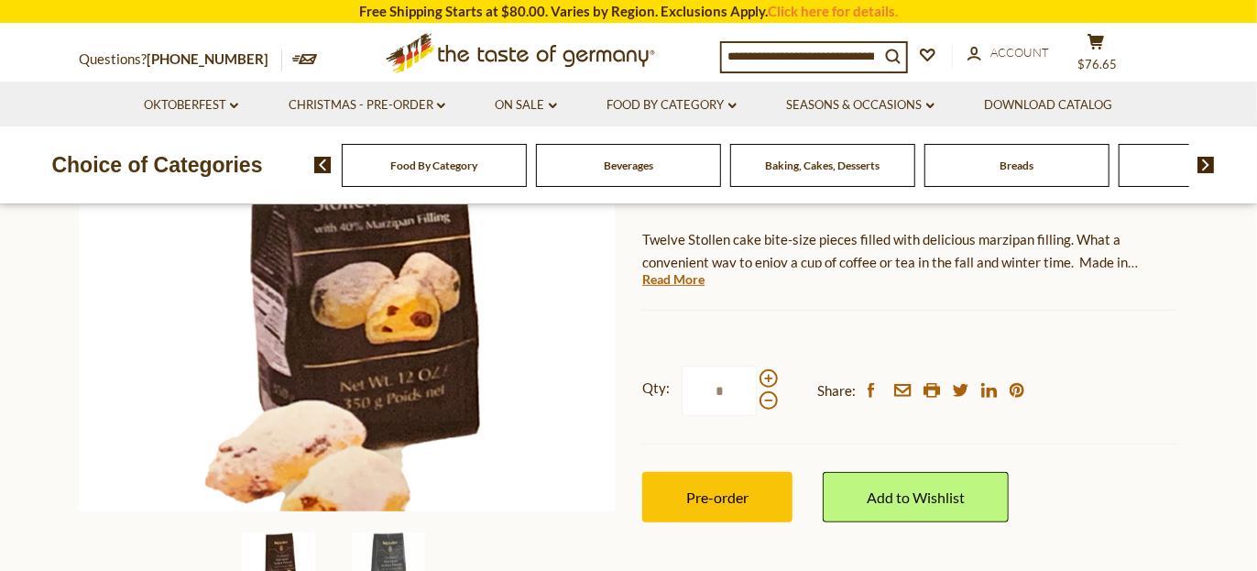
scroll to position [366, 0]
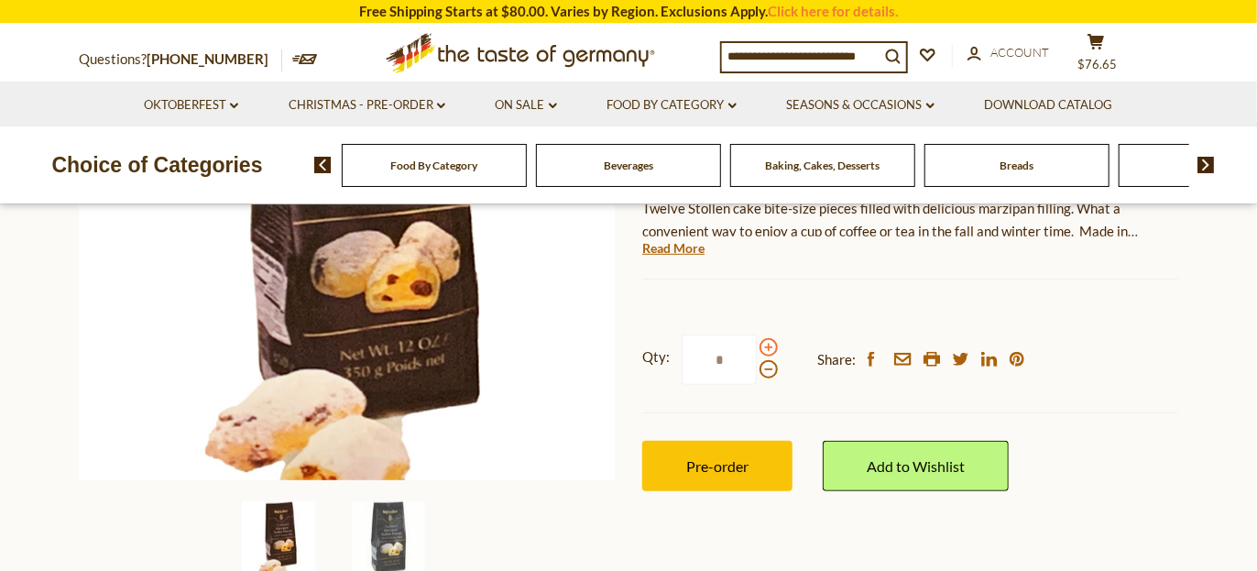
click at [771, 346] on span at bounding box center [769, 347] width 18 height 18
click at [757, 346] on input "*" at bounding box center [719, 359] width 75 height 50
click at [771, 346] on span at bounding box center [769, 347] width 18 height 18
click at [757, 346] on input "*" at bounding box center [719, 359] width 75 height 50
click at [766, 371] on span at bounding box center [769, 369] width 18 height 18
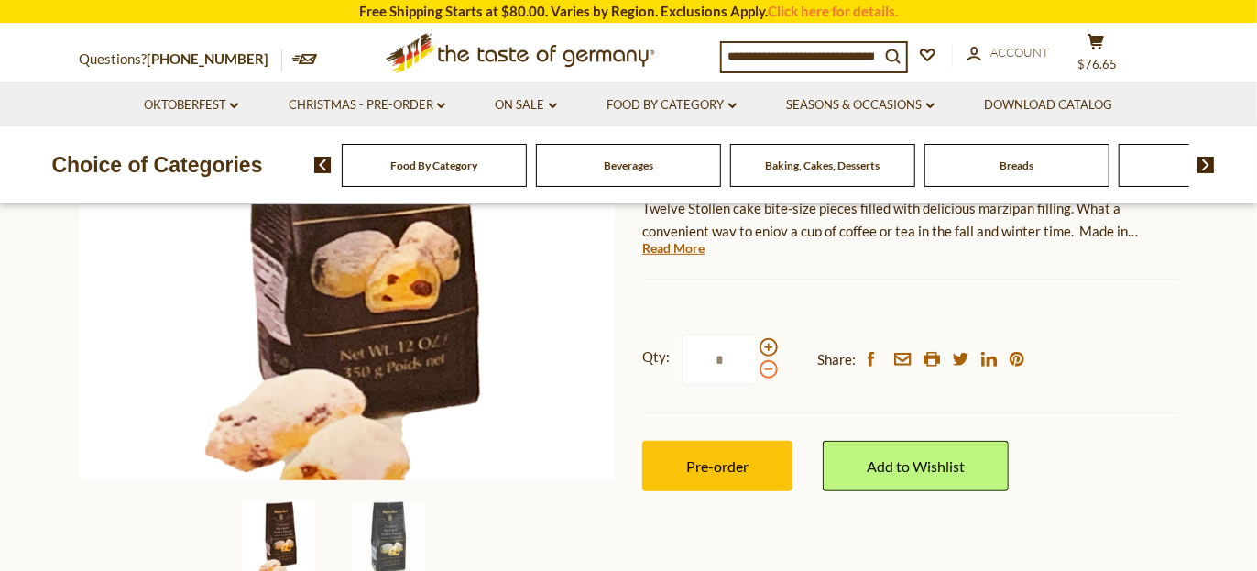
click at [757, 371] on input "*" at bounding box center [719, 359] width 75 height 50
type input "*"
click at [711, 458] on span "Pre-order" at bounding box center [717, 465] width 62 height 17
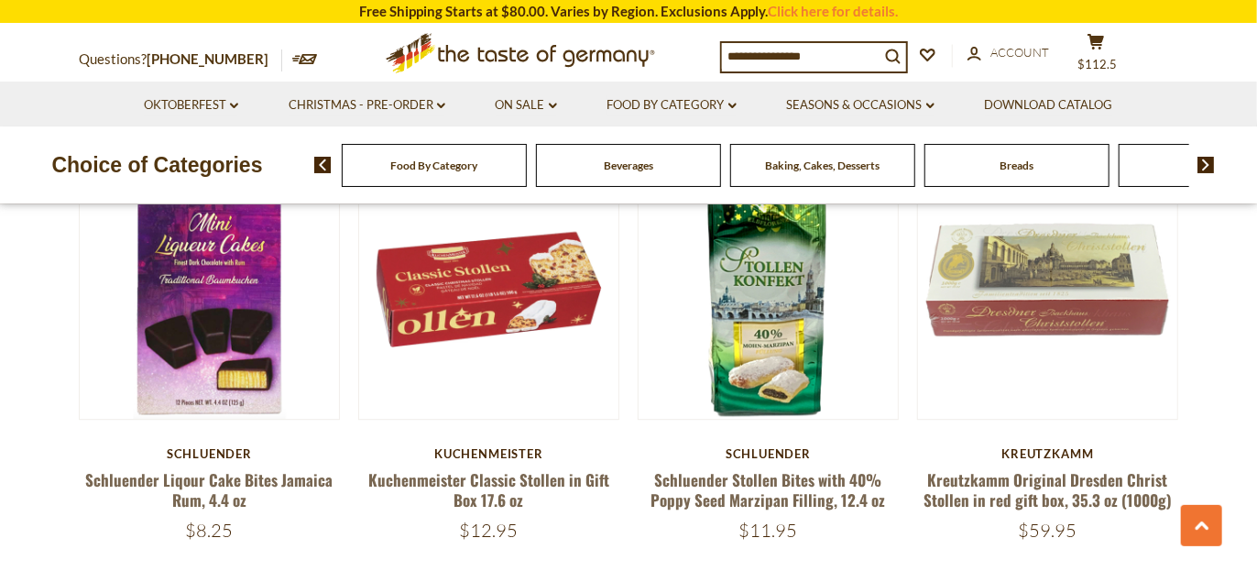
scroll to position [2383, 0]
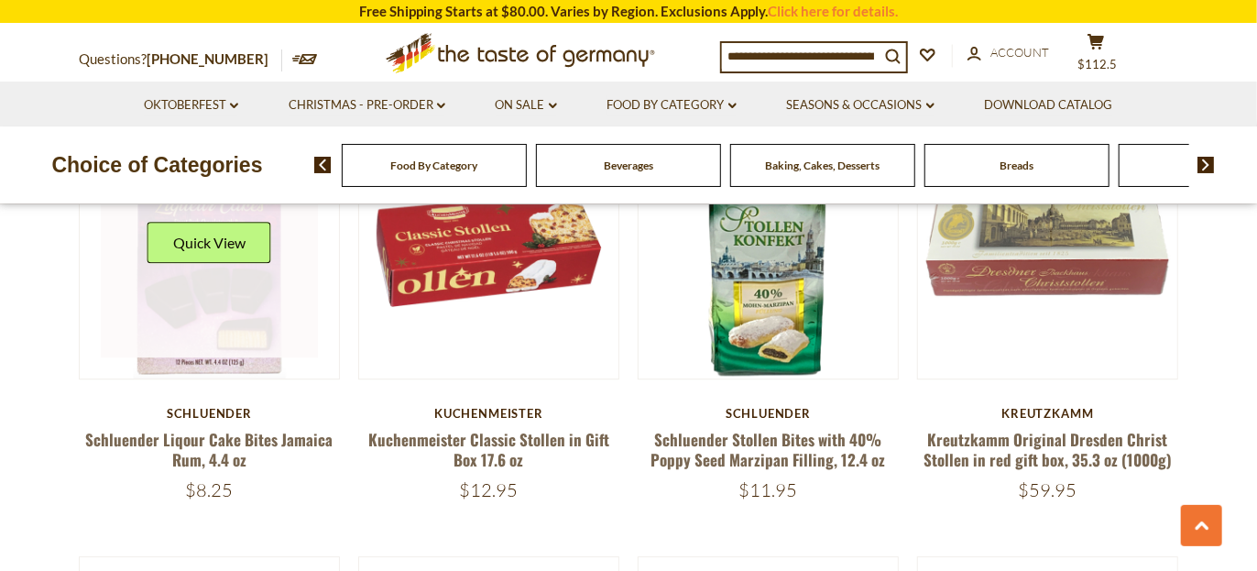
click at [214, 302] on link at bounding box center [210, 249] width 218 height 218
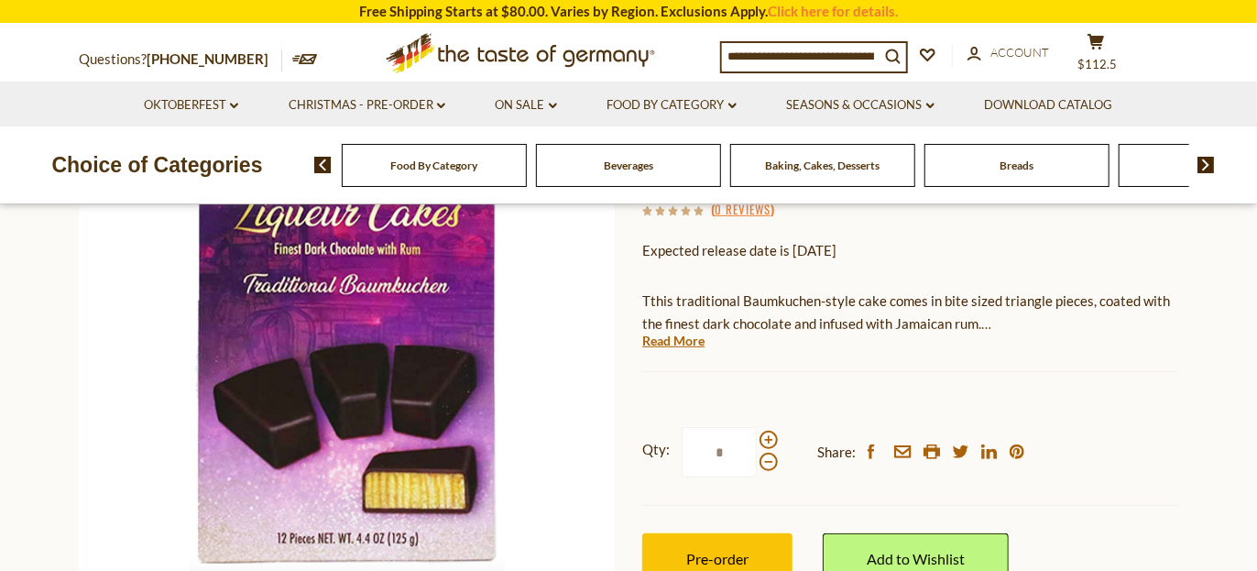
scroll to position [275, 0]
click at [768, 435] on span at bounding box center [769, 439] width 18 height 18
click at [757, 435] on input "*" at bounding box center [719, 451] width 75 height 50
click at [768, 435] on span at bounding box center [769, 439] width 18 height 18
click at [757, 435] on input "*" at bounding box center [719, 451] width 75 height 50
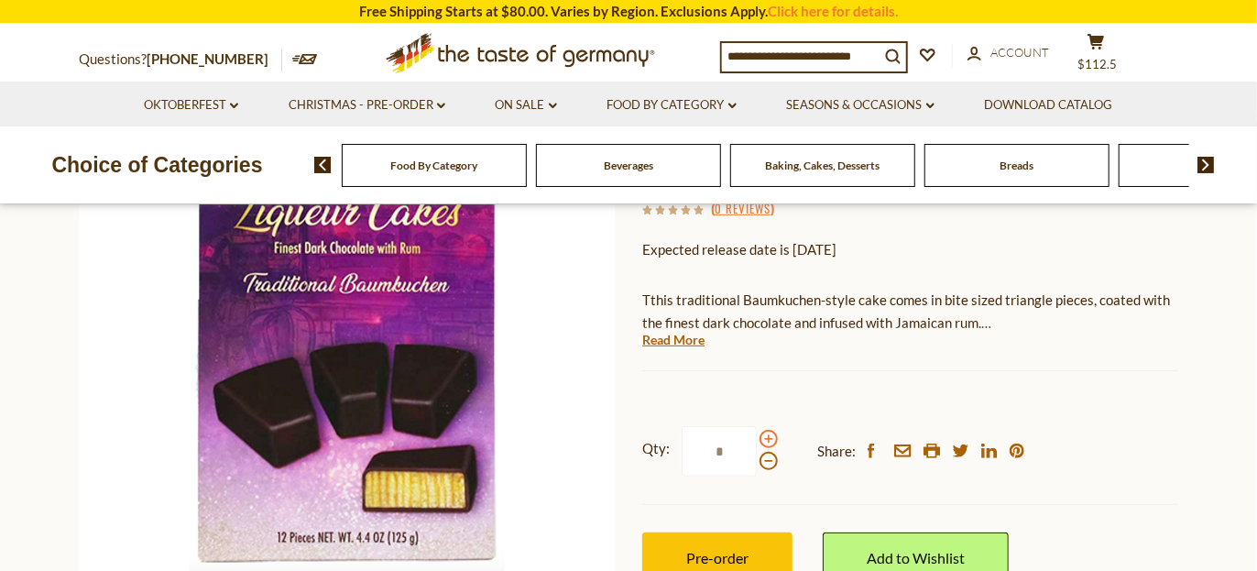
click at [768, 435] on span at bounding box center [769, 439] width 18 height 18
click at [757, 435] on input "*" at bounding box center [719, 451] width 75 height 50
click at [768, 435] on span at bounding box center [769, 439] width 18 height 18
click at [757, 435] on input "*" at bounding box center [719, 451] width 75 height 50
click at [768, 435] on span at bounding box center [769, 439] width 18 height 18
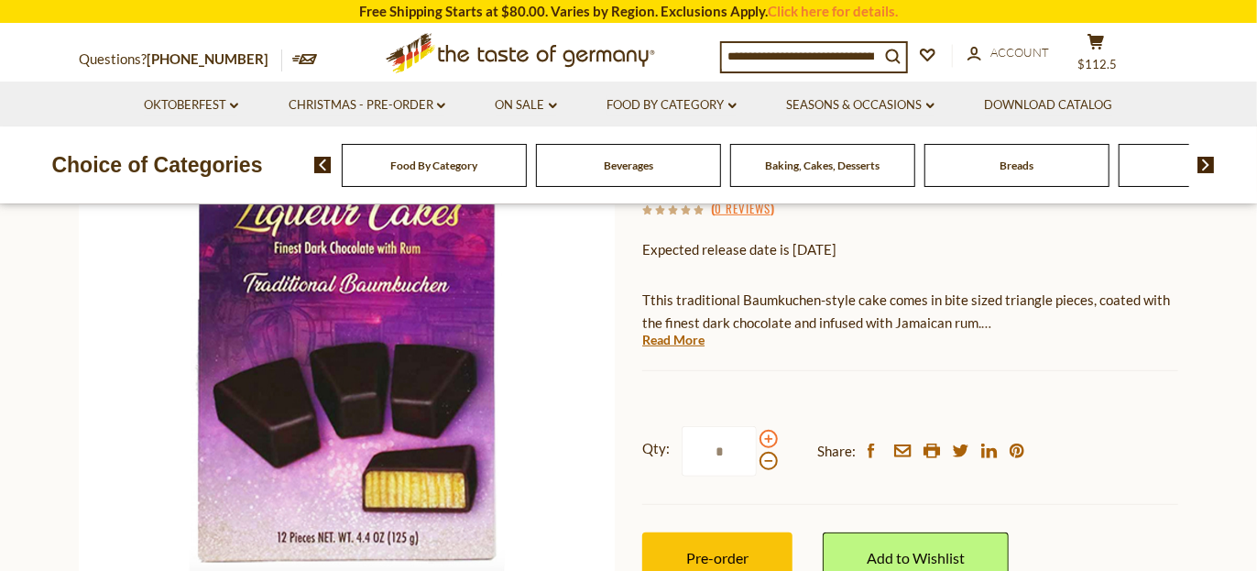
click at [757, 435] on input "*" at bounding box center [719, 451] width 75 height 50
click at [764, 465] on span at bounding box center [769, 461] width 18 height 18
click at [757, 465] on input "**" at bounding box center [719, 451] width 75 height 50
type input "*"
click at [722, 541] on button "Pre-order" at bounding box center [717, 557] width 150 height 50
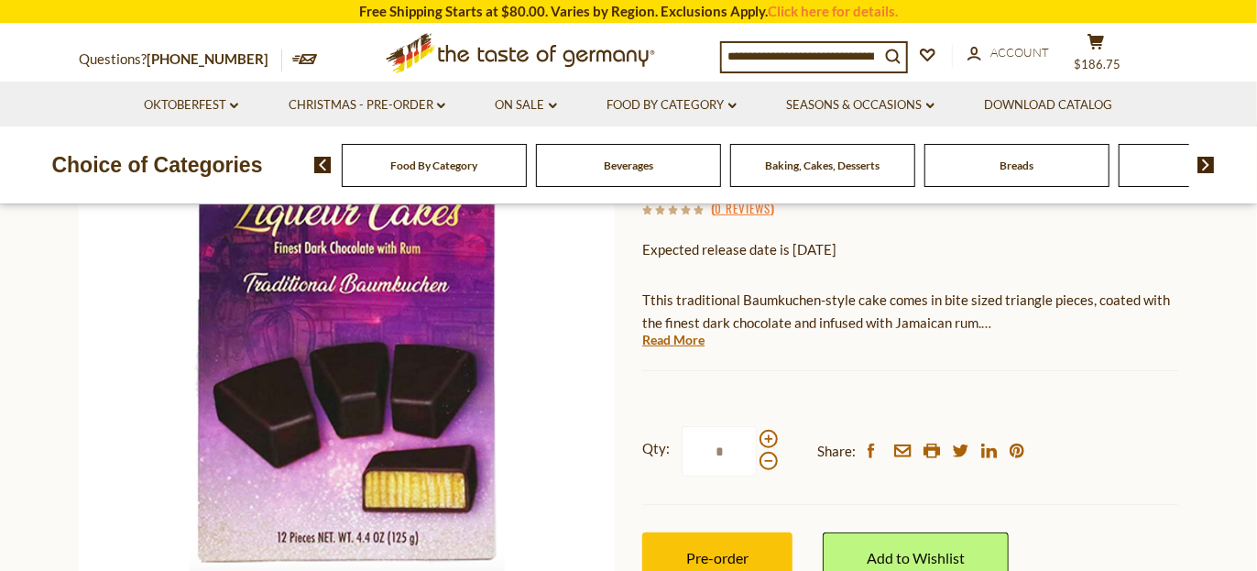
scroll to position [366, 0]
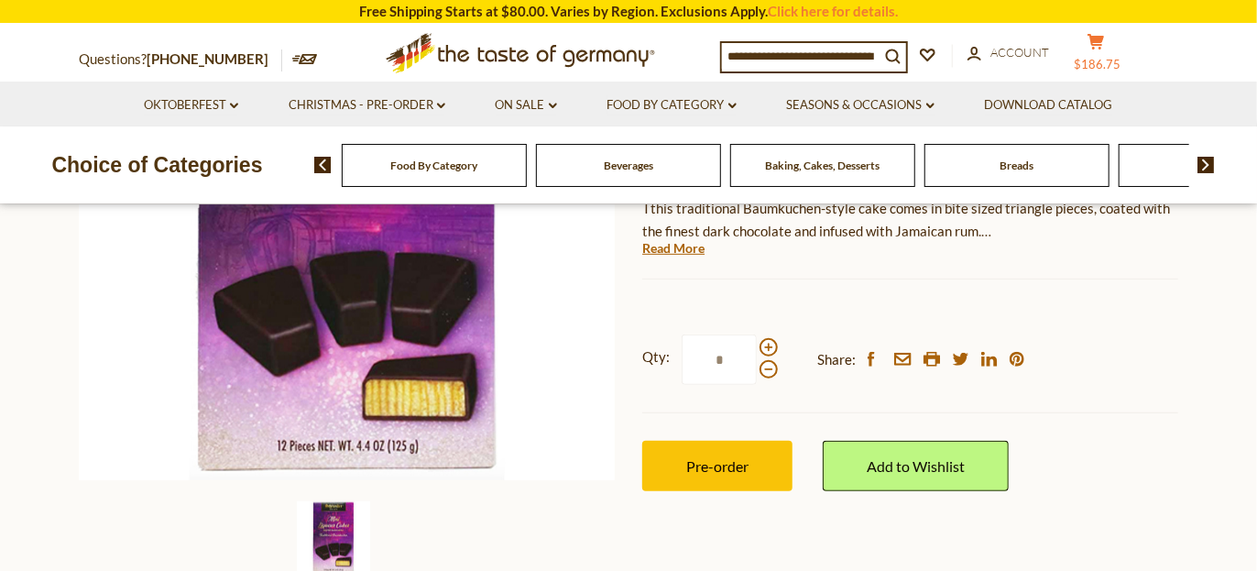
click at [1103, 43] on icon "cart" at bounding box center [1096, 42] width 17 height 16
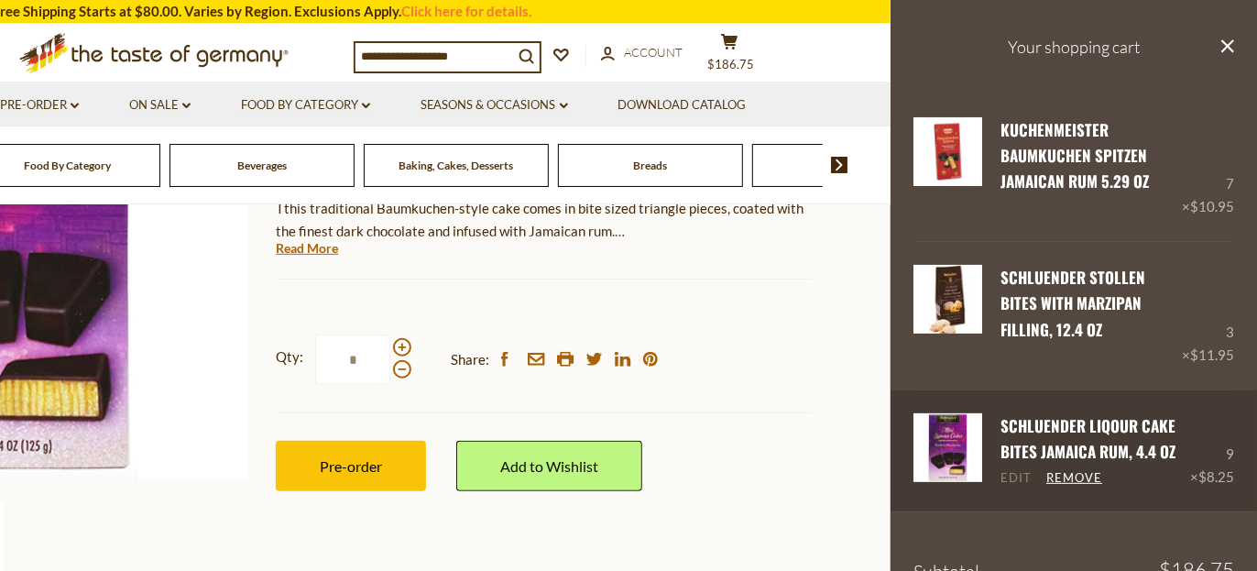
click at [1008, 474] on link "Edit" at bounding box center [1016, 478] width 31 height 16
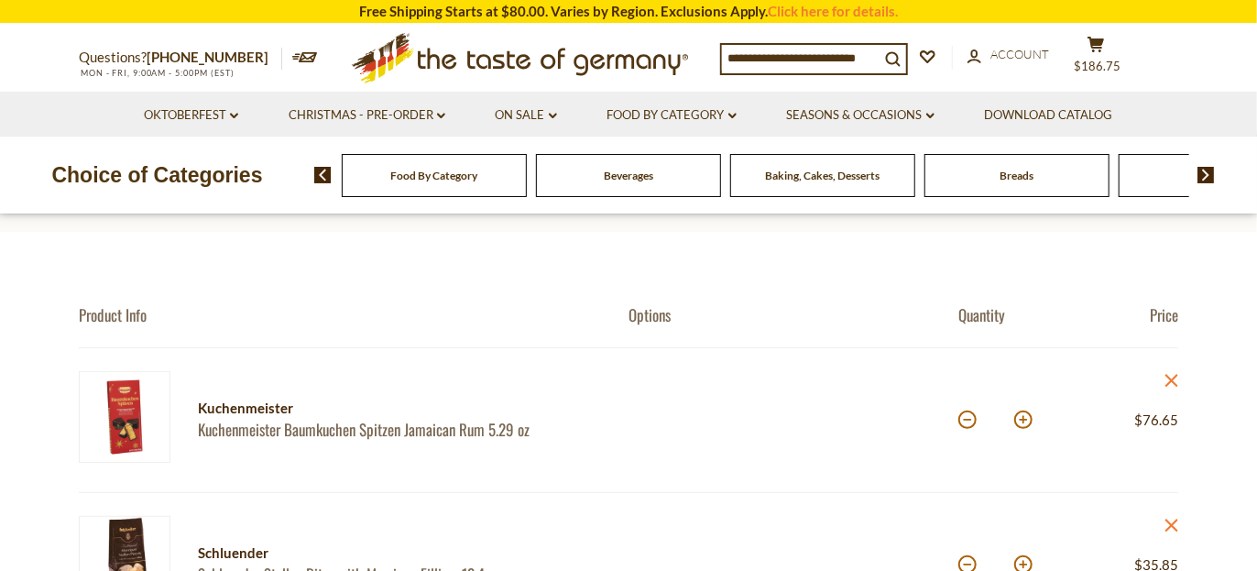
scroll to position [183, 0]
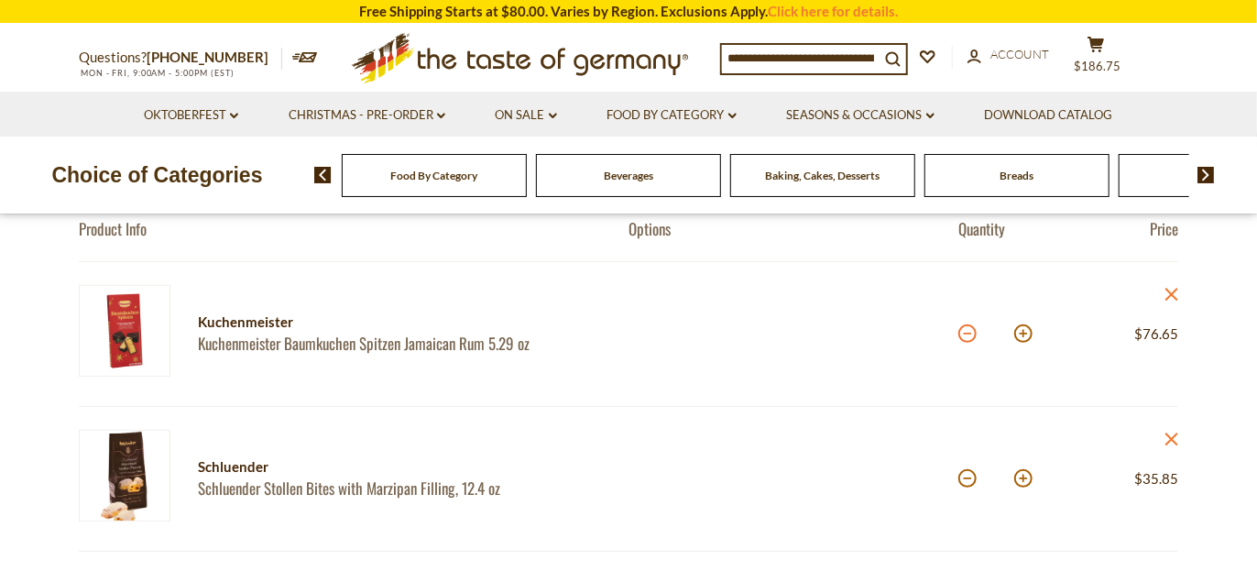
click at [968, 335] on button at bounding box center [967, 333] width 18 height 18
type input "*"
click at [968, 335] on button at bounding box center [967, 333] width 18 height 18
type input "*"
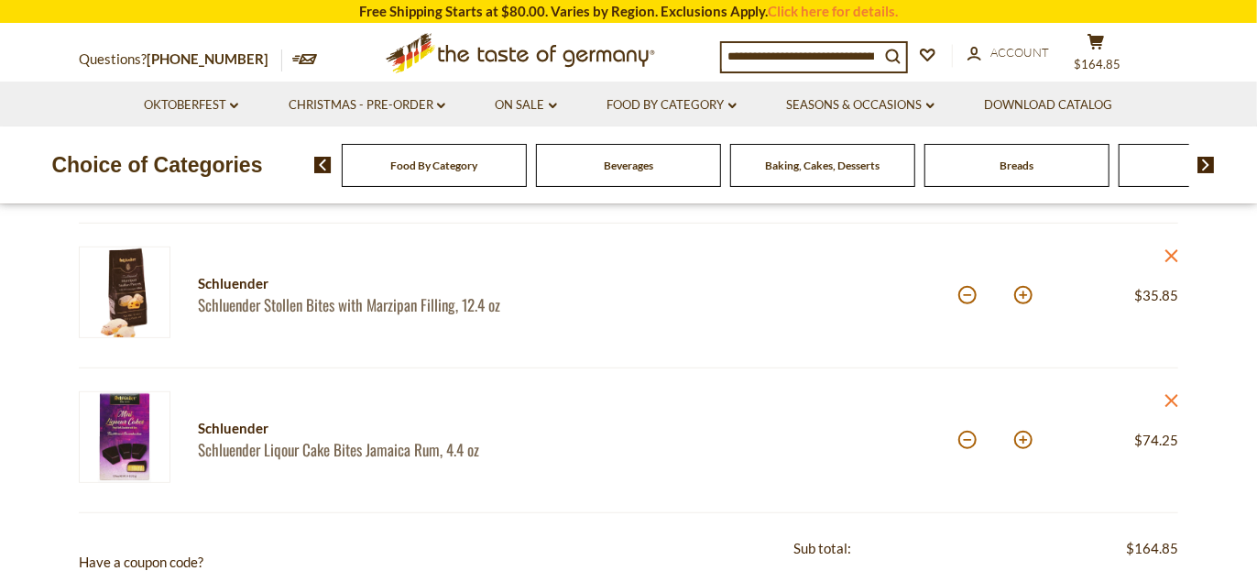
scroll to position [458, 0]
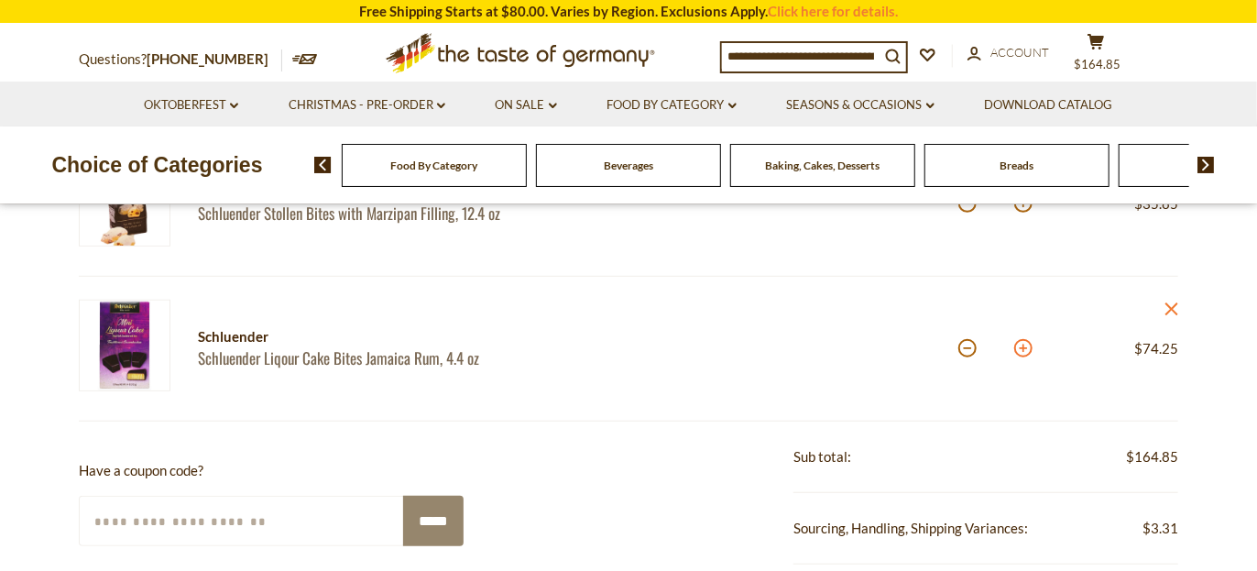
click at [1026, 350] on button at bounding box center [1023, 348] width 18 height 18
type input "**"
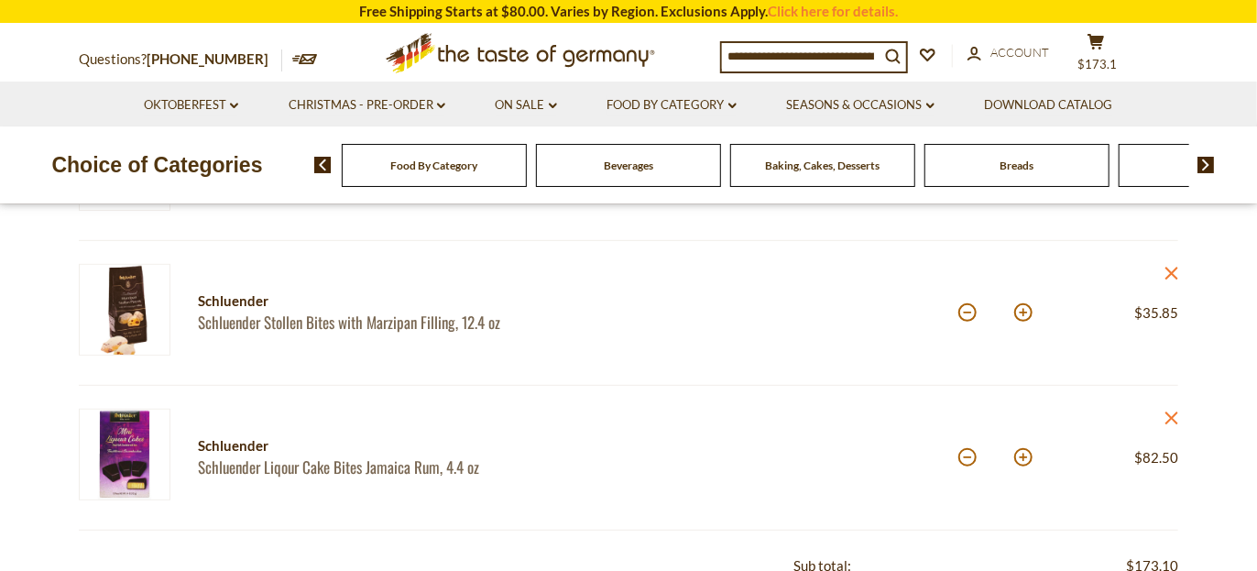
scroll to position [366, 0]
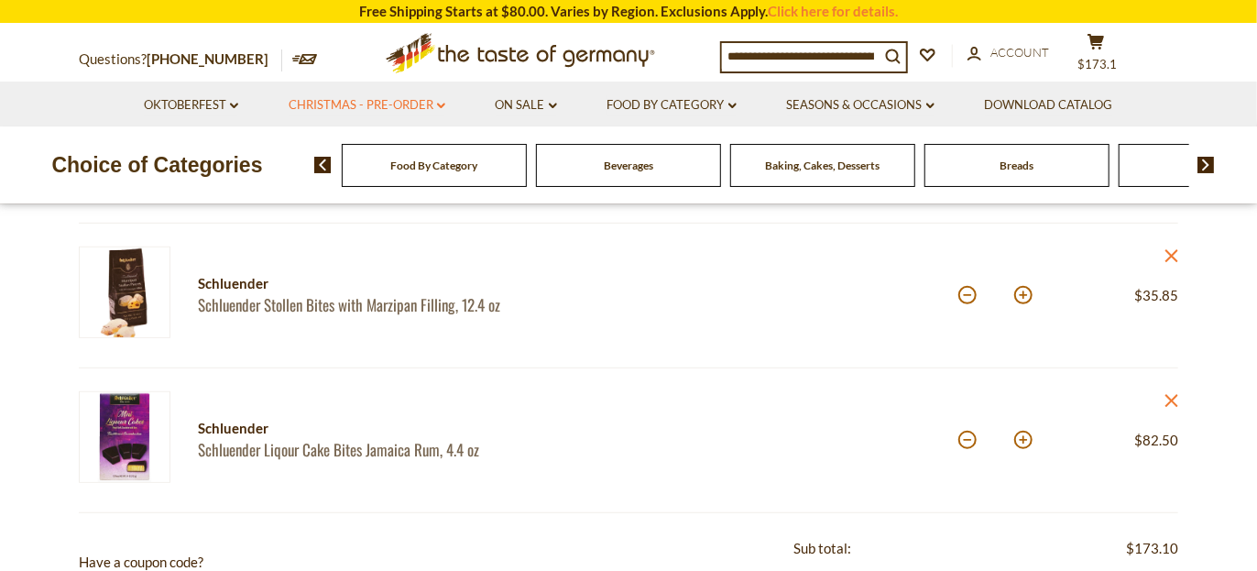
click at [364, 100] on link "Christmas - PRE-ORDER dropdown_arrow" at bounding box center [367, 105] width 157 height 20
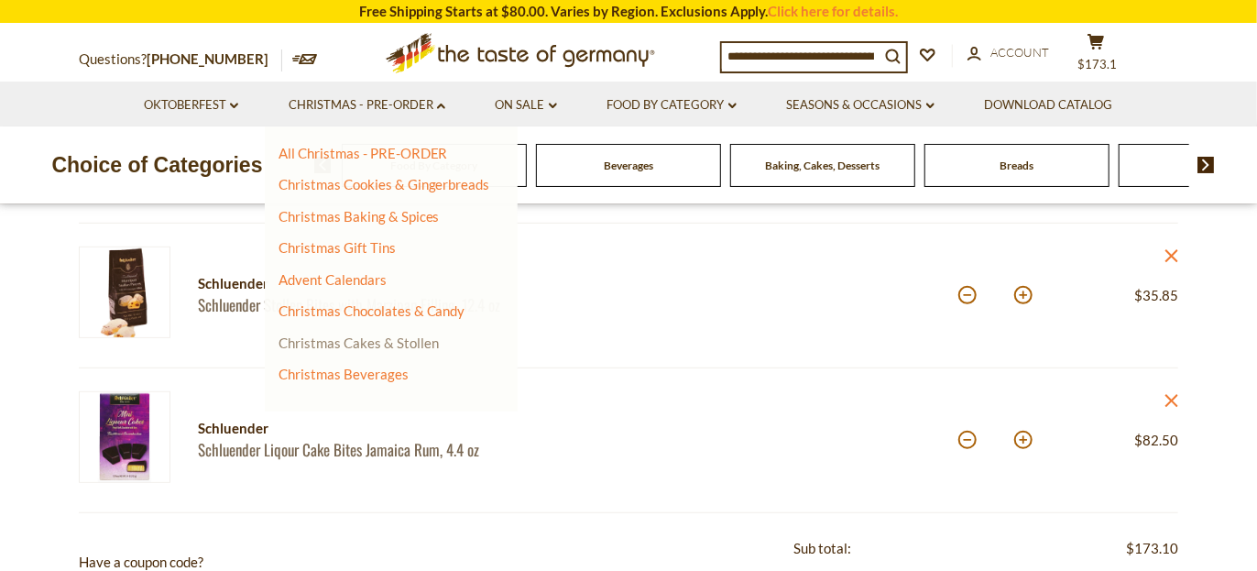
click at [350, 336] on link "Christmas Cakes & Stollen" at bounding box center [359, 342] width 160 height 16
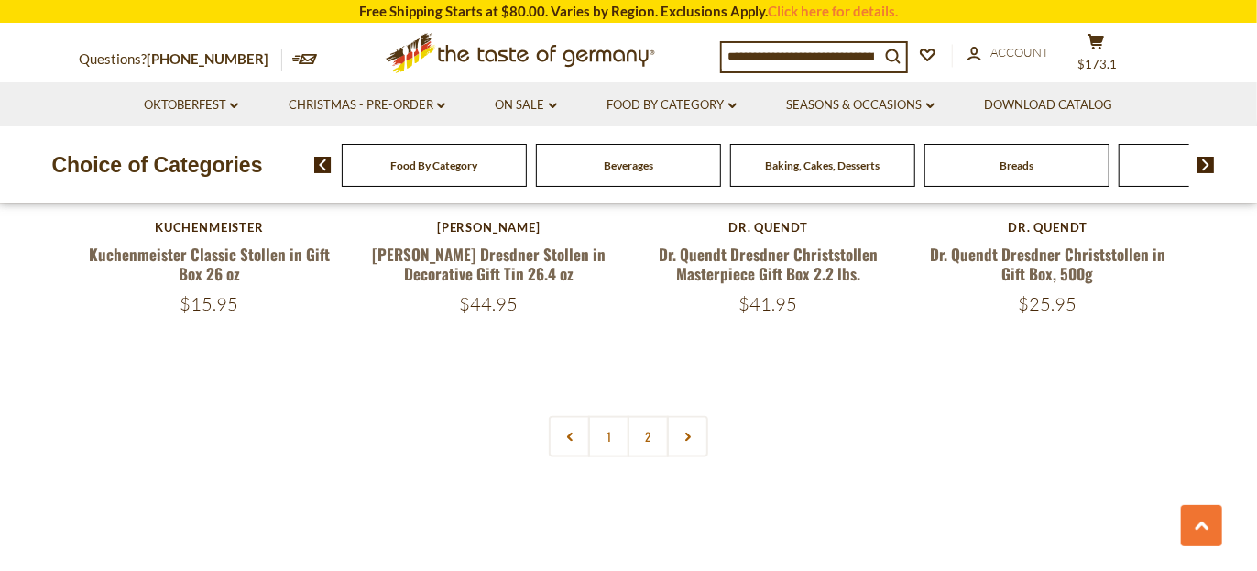
scroll to position [4398, 0]
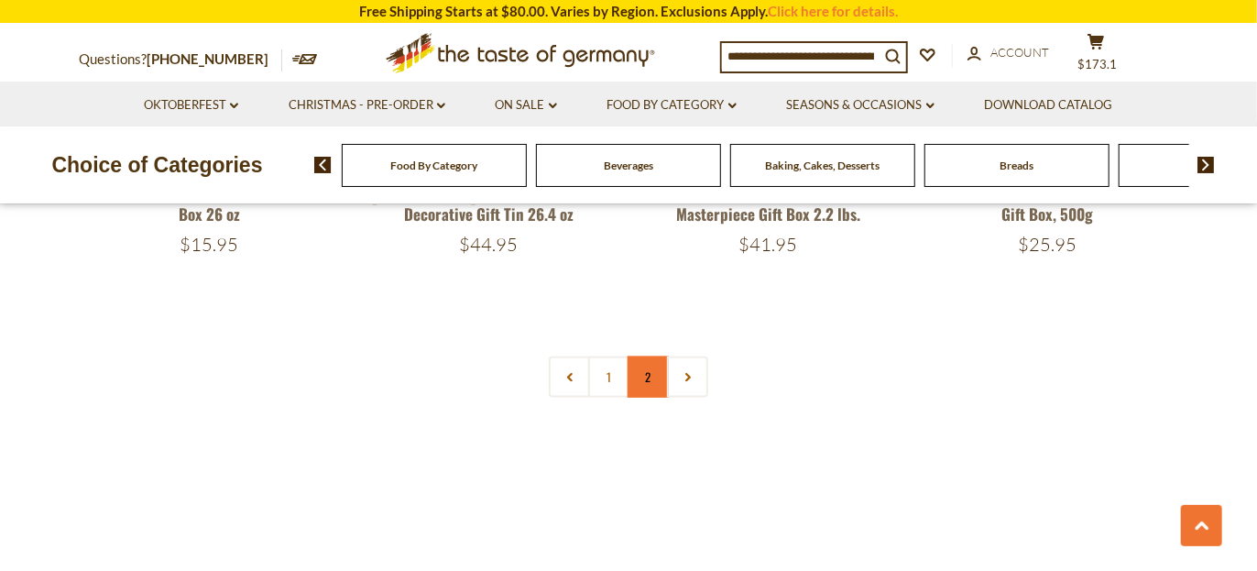
click at [643, 372] on link "2" at bounding box center [648, 376] width 41 height 41
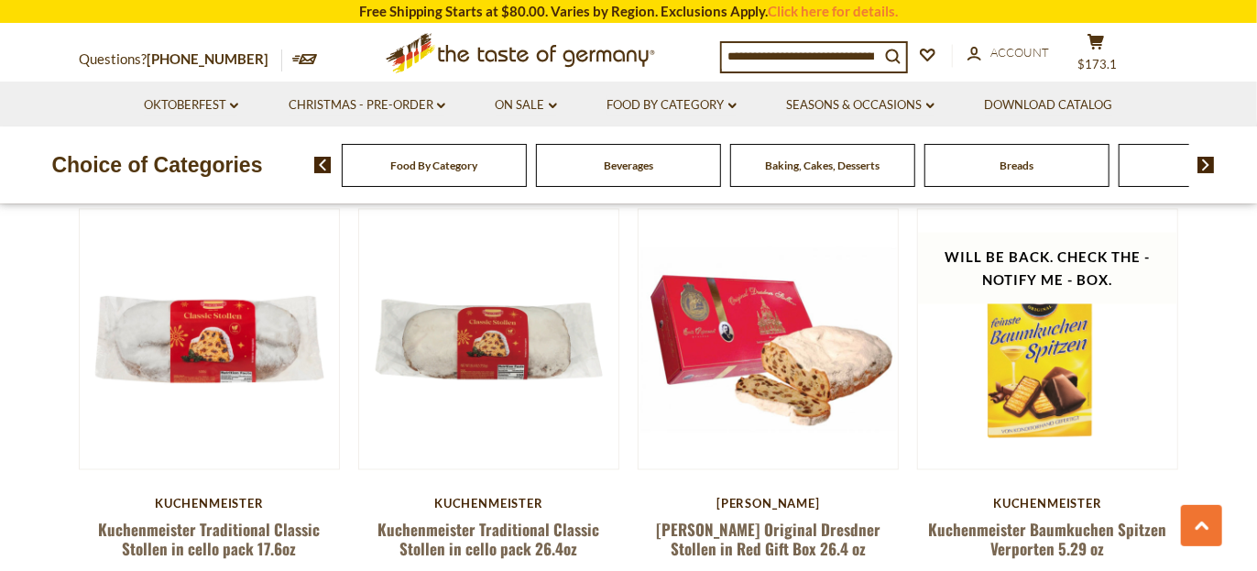
scroll to position [1380, 0]
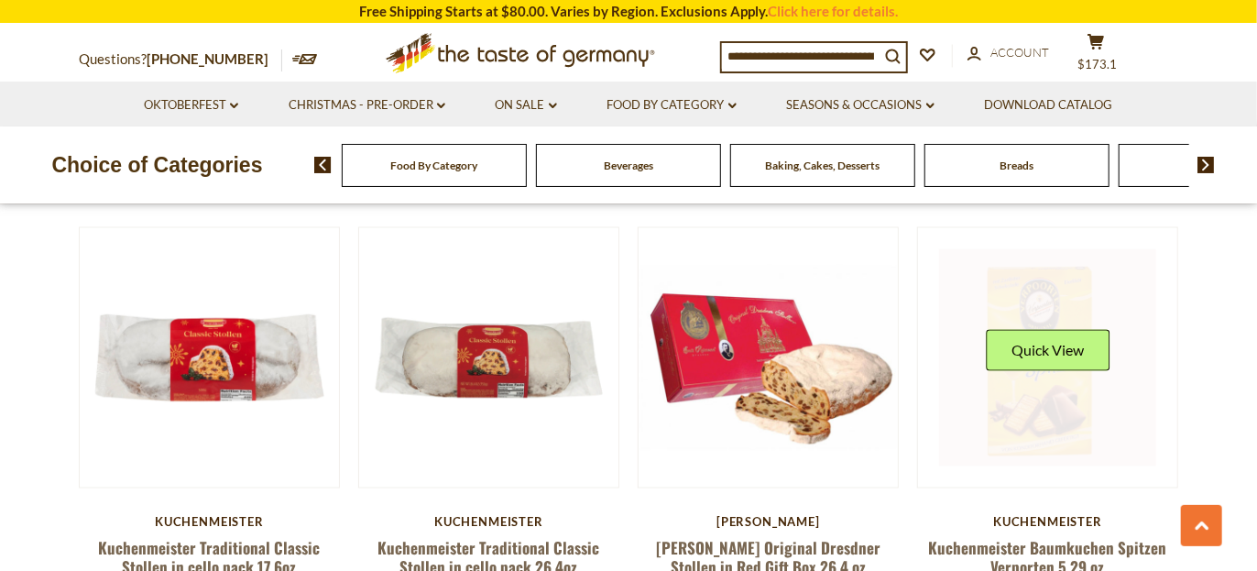
click at [1044, 416] on link at bounding box center [1048, 358] width 218 height 218
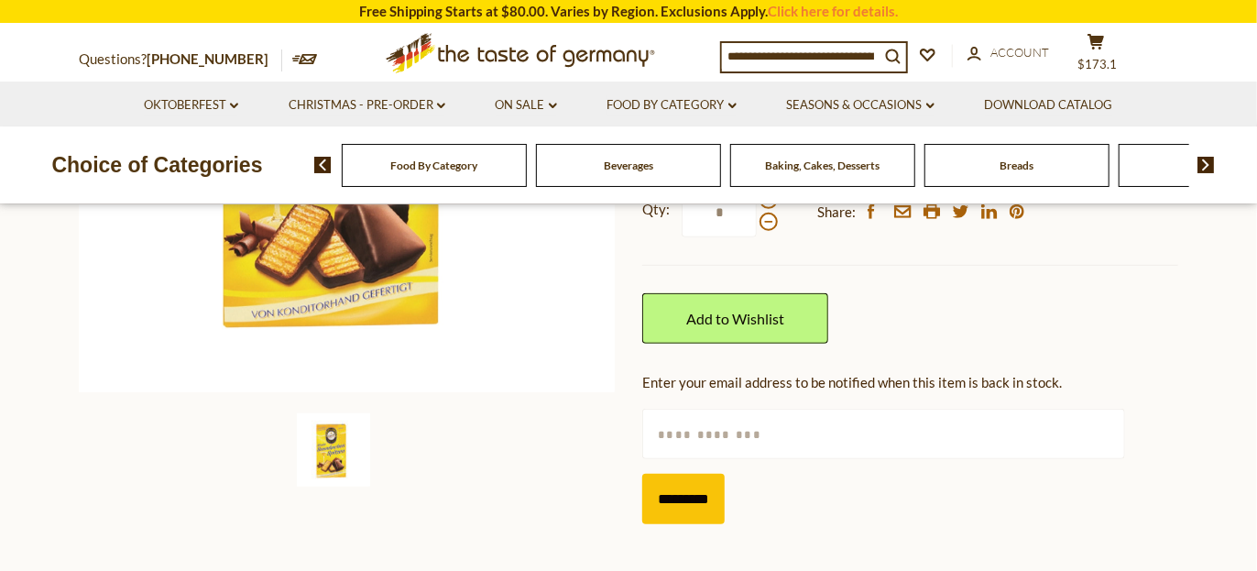
scroll to position [458, 0]
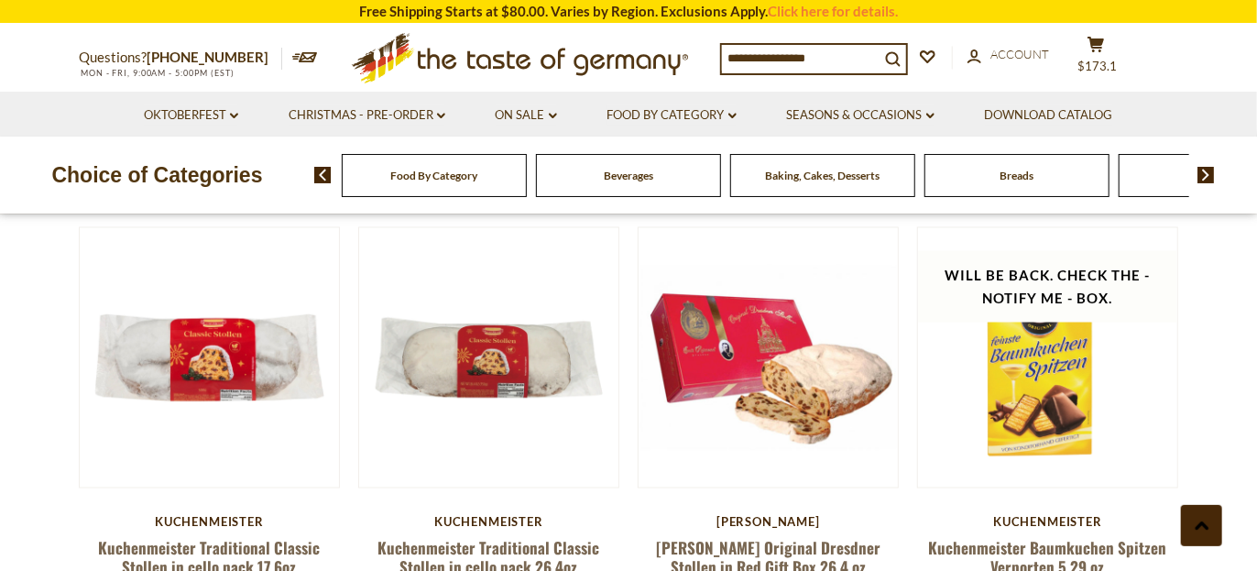
click at [1204, 523] on icon at bounding box center [1202, 525] width 15 height 9
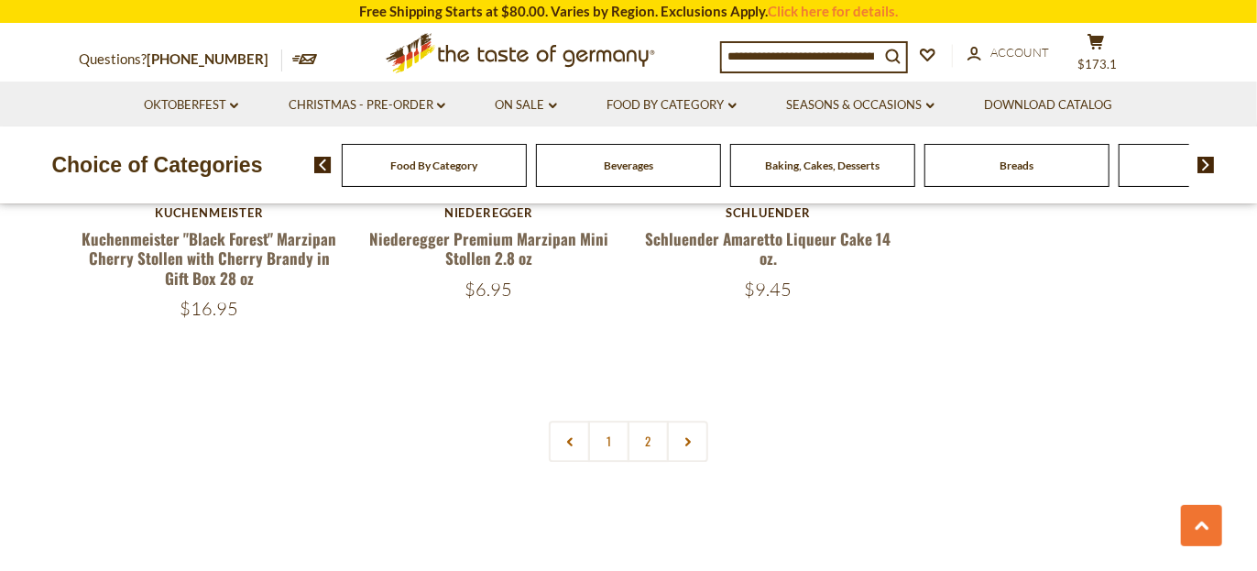
scroll to position [2565, 0]
click at [608, 443] on link "1" at bounding box center [608, 440] width 41 height 41
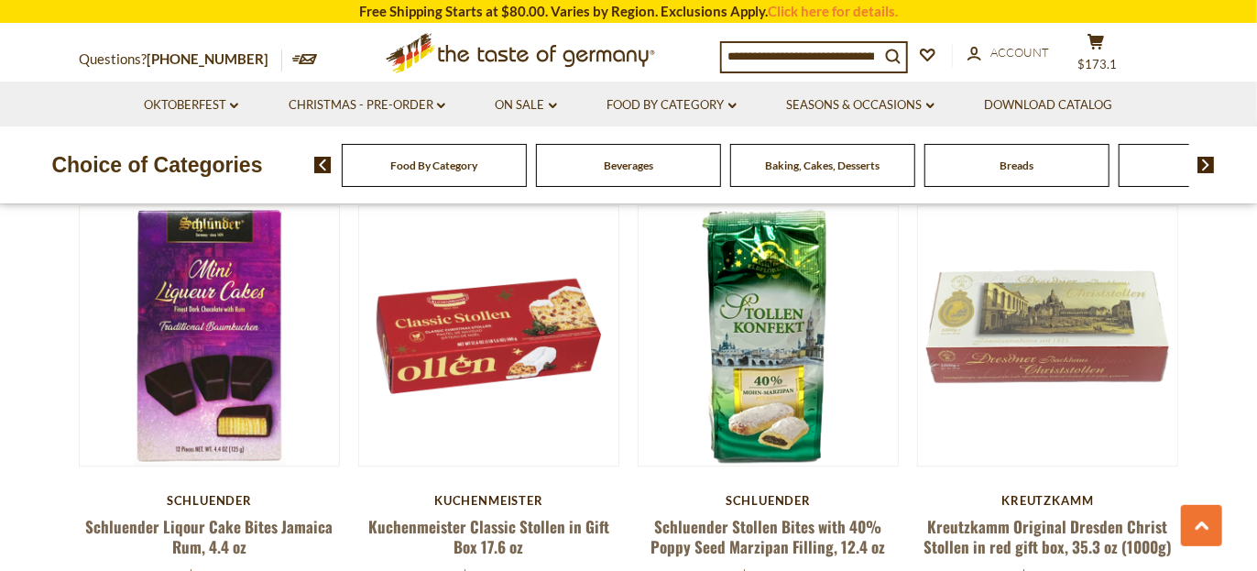
scroll to position [2389, 0]
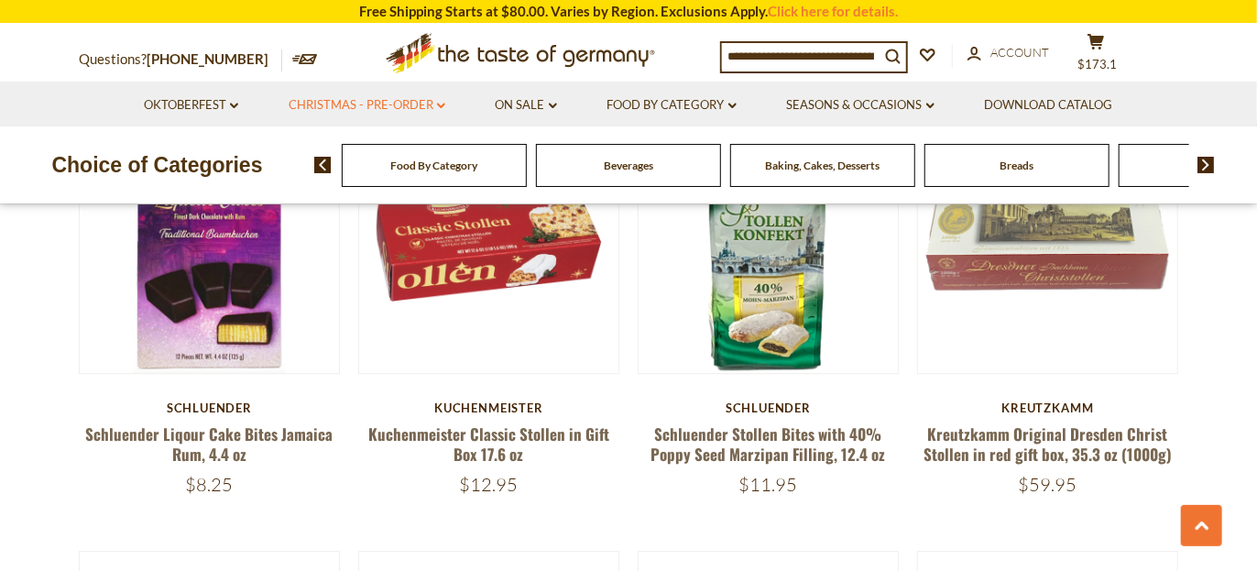
click at [363, 95] on link "Christmas - PRE-ORDER dropdown_arrow" at bounding box center [367, 105] width 157 height 20
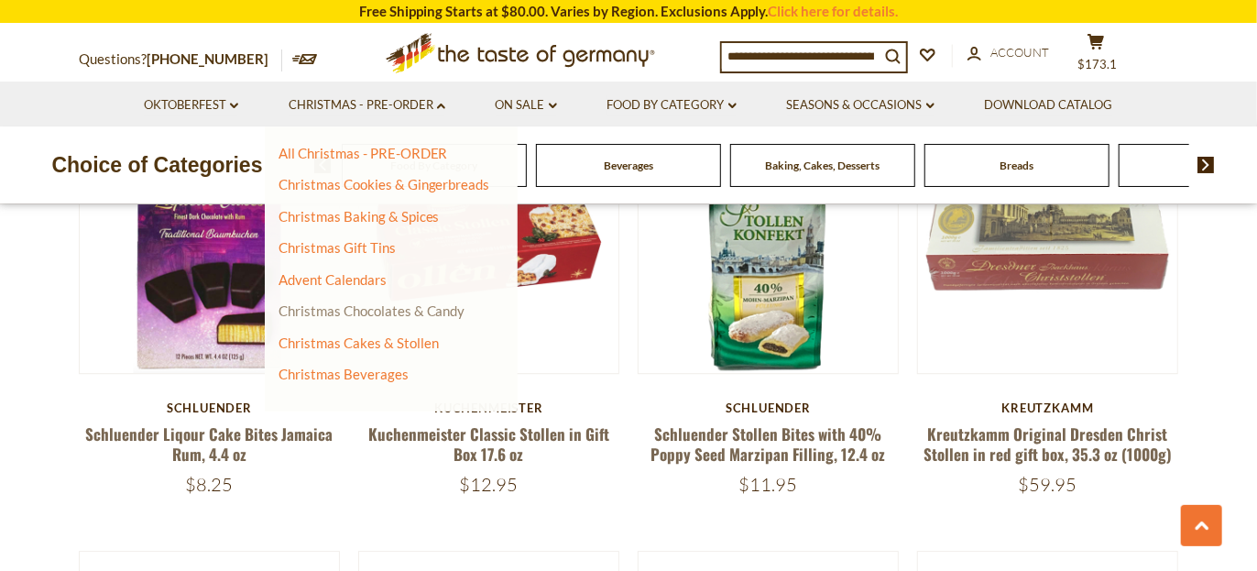
click at [334, 303] on link "Christmas Chocolates & Candy" at bounding box center [372, 310] width 187 height 16
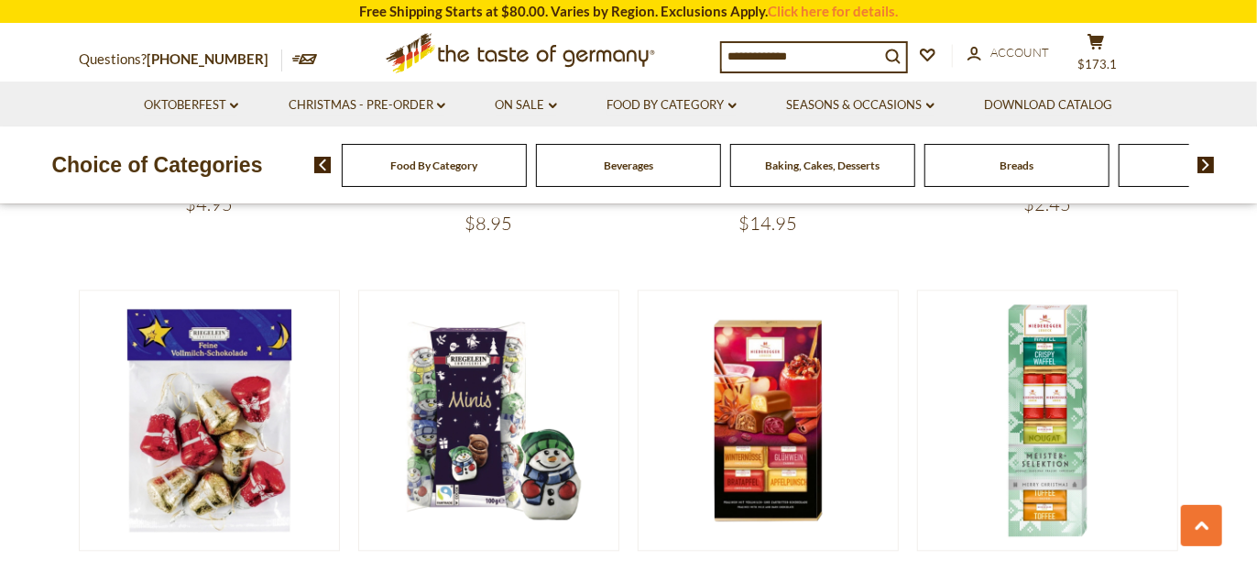
scroll to position [1832, 0]
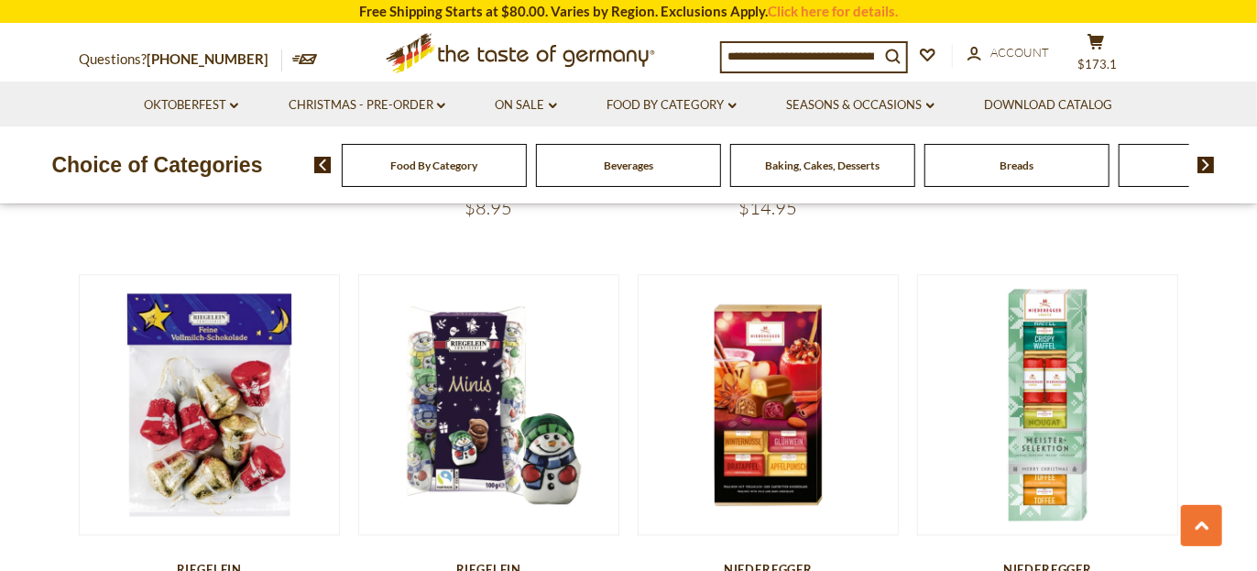
click at [880, 52] on input at bounding box center [801, 56] width 158 height 26
click at [866, 57] on input at bounding box center [801, 56] width 158 height 26
click at [863, 54] on input at bounding box center [801, 56] width 158 height 26
click at [744, 56] on input at bounding box center [801, 56] width 158 height 26
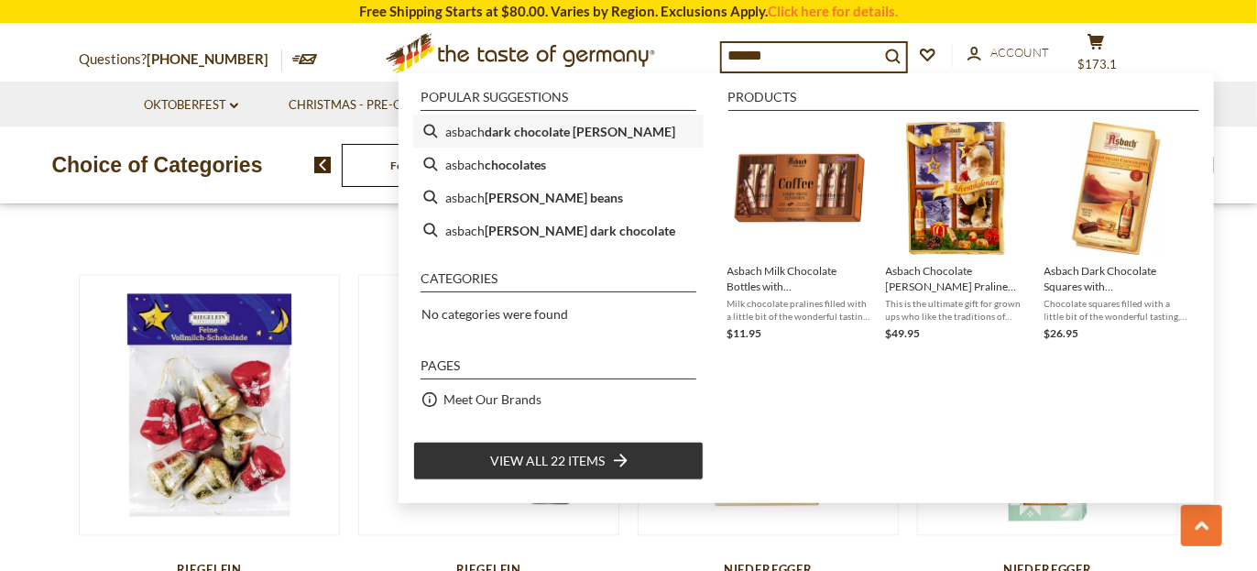
click at [583, 124] on b "dark chocolate brandy" at bounding box center [580, 131] width 191 height 21
type input "**********"
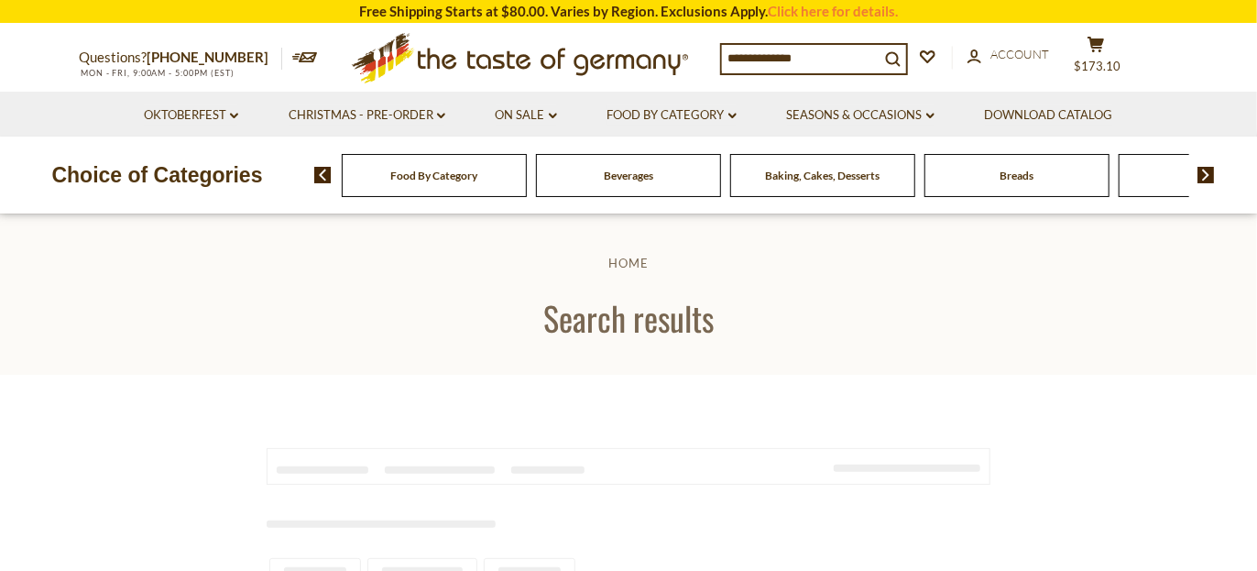
type input "**********"
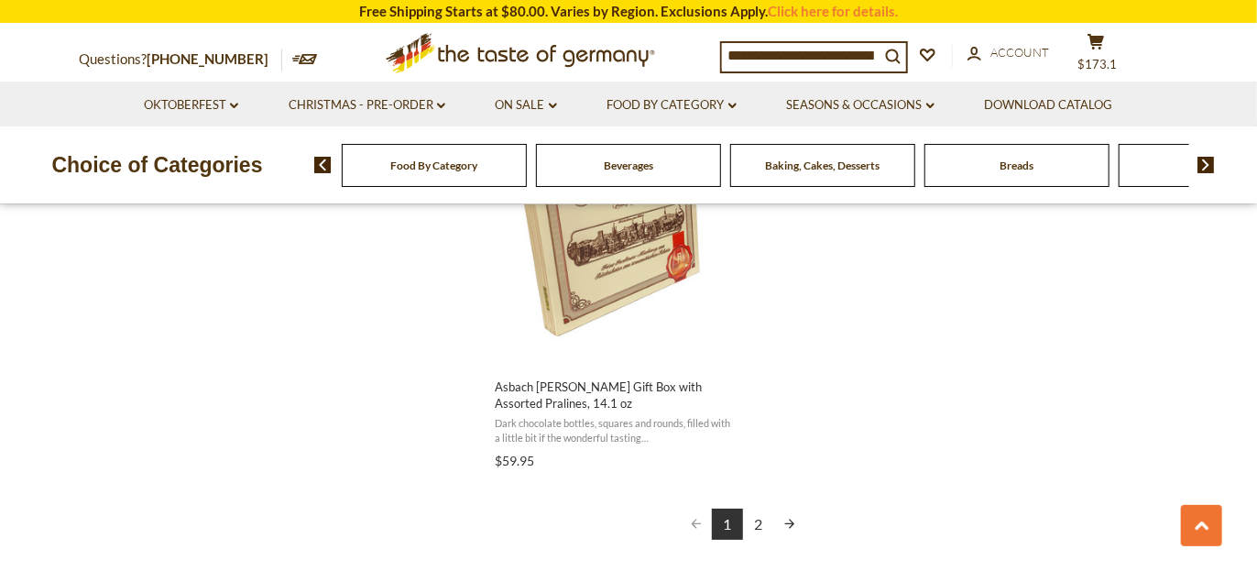
scroll to position [3390, 0]
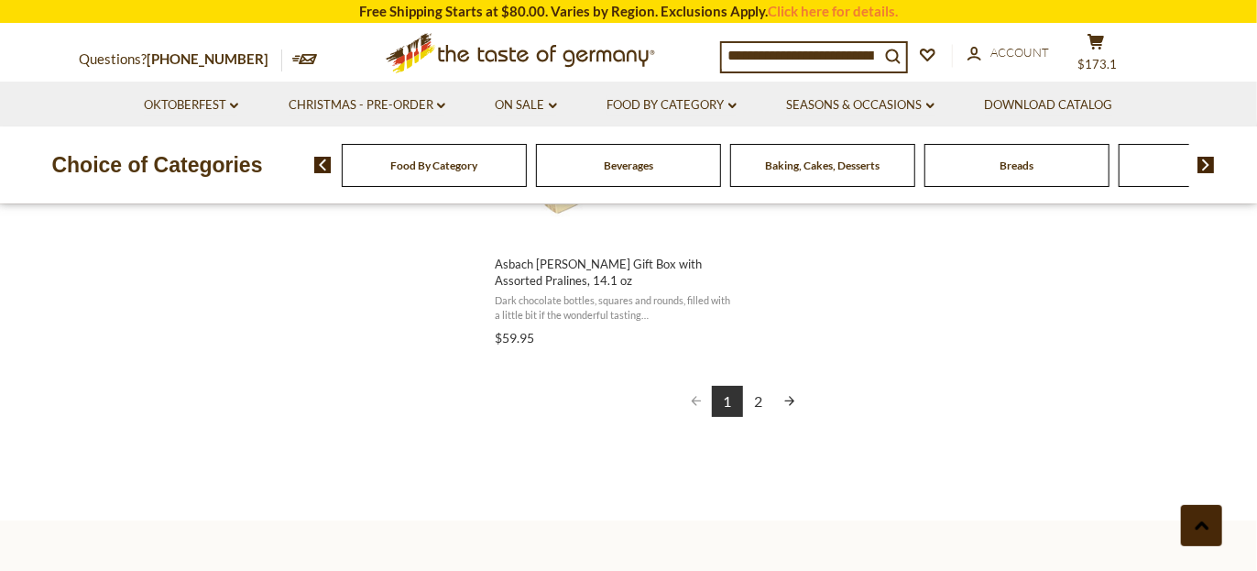
click at [1208, 521] on icon at bounding box center [1202, 525] width 15 height 9
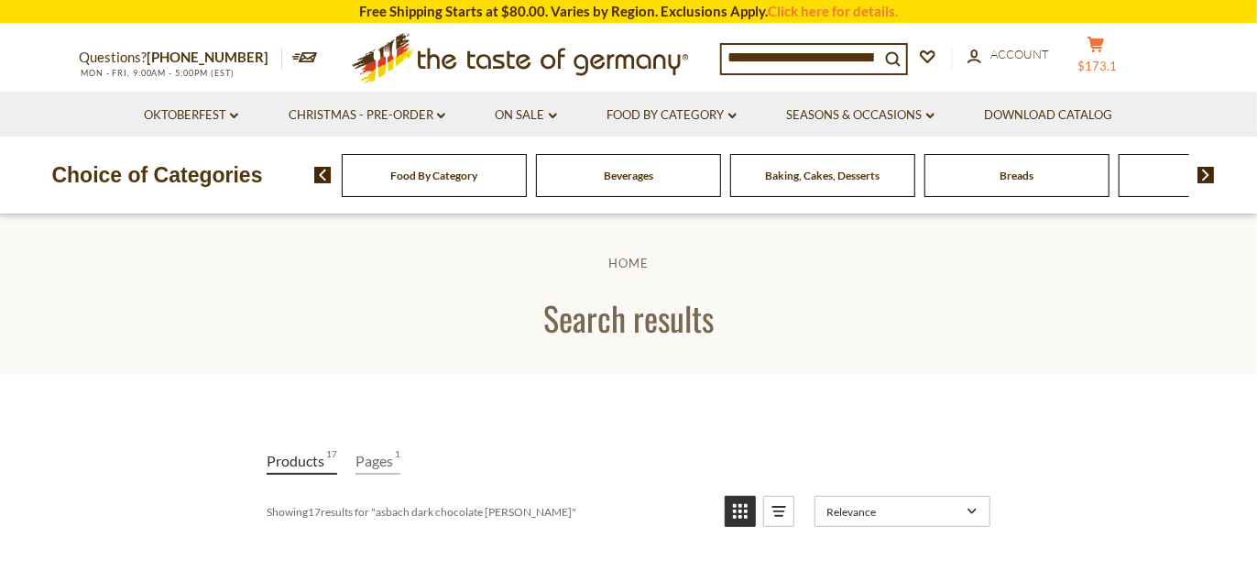
click at [1104, 45] on icon at bounding box center [1096, 45] width 16 height 16
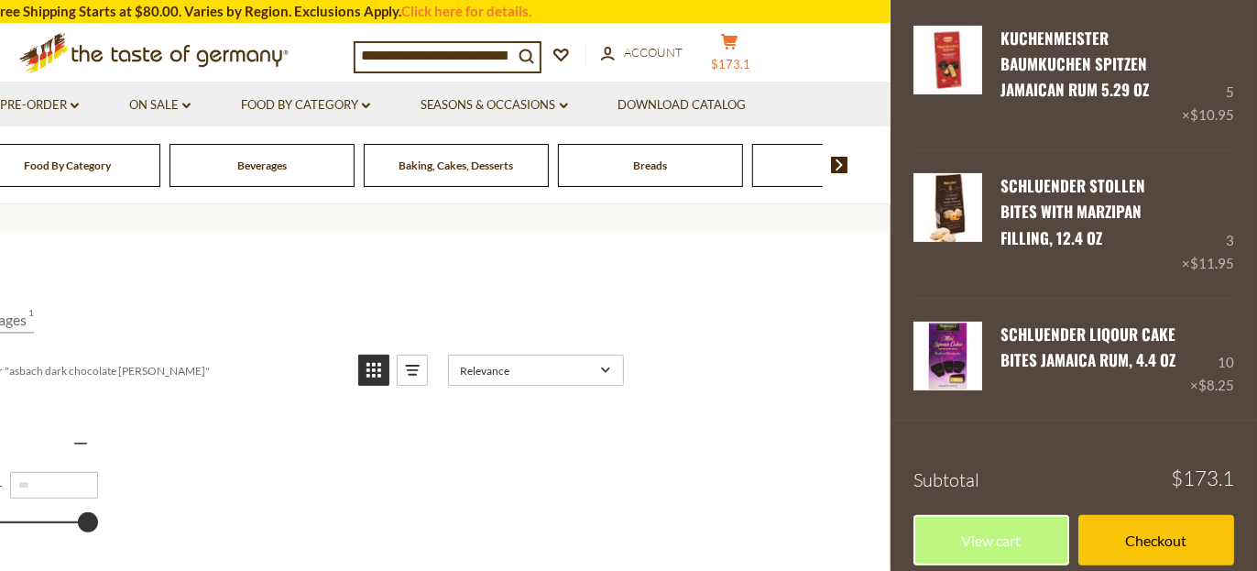
scroll to position [183, 0]
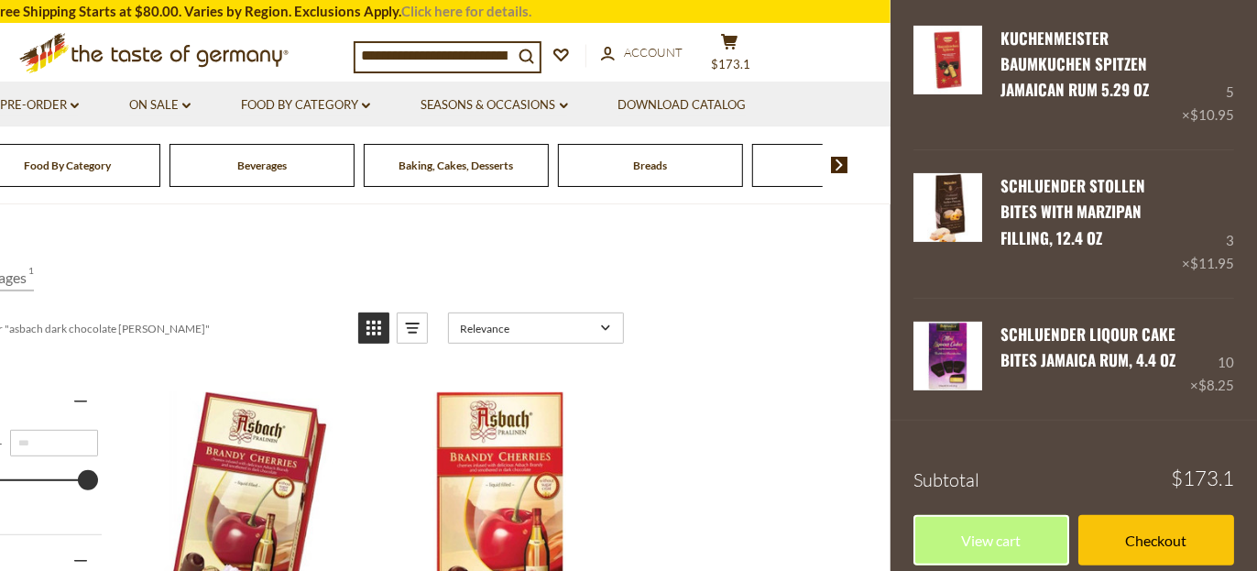
click at [449, 5] on link "Click here for details." at bounding box center [466, 11] width 130 height 16
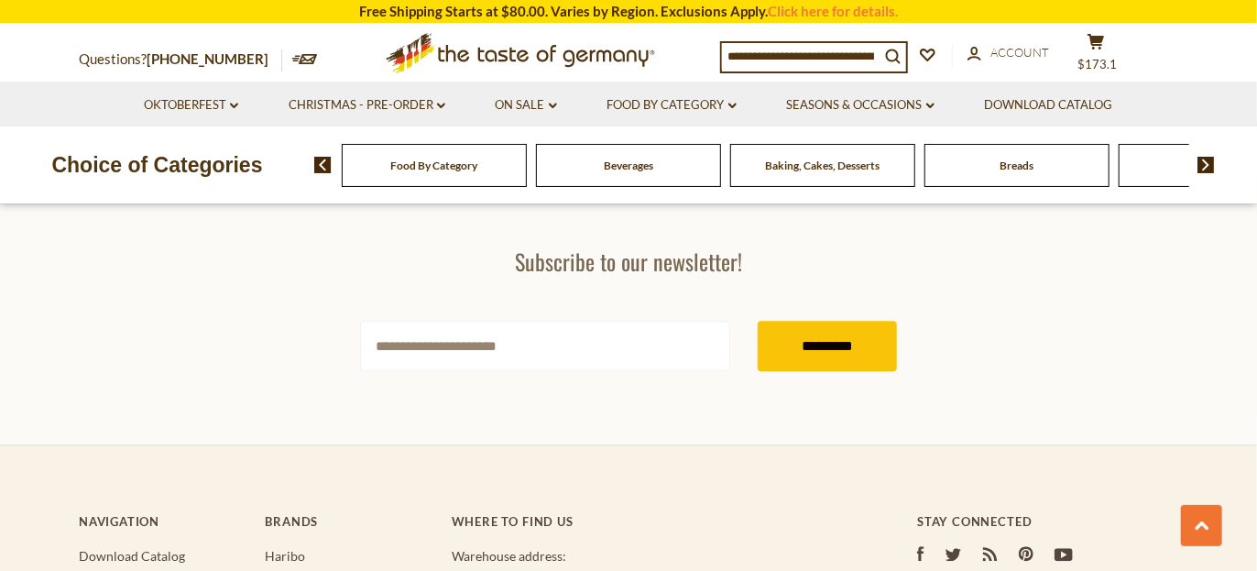
scroll to position [5497, 0]
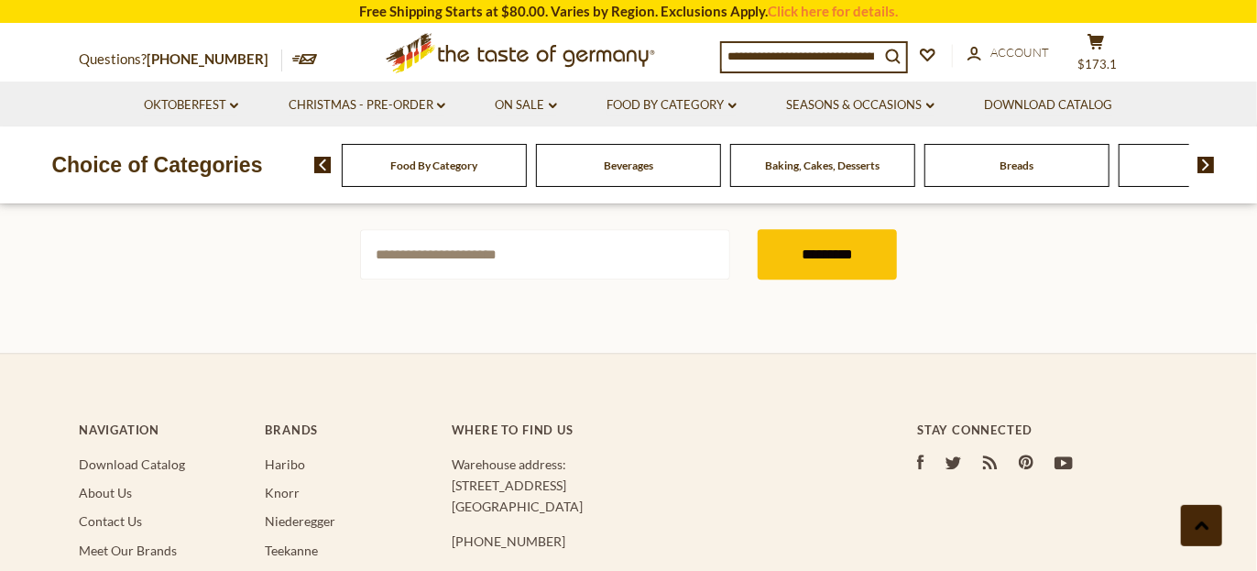
click at [1206, 535] on button at bounding box center [1201, 525] width 41 height 41
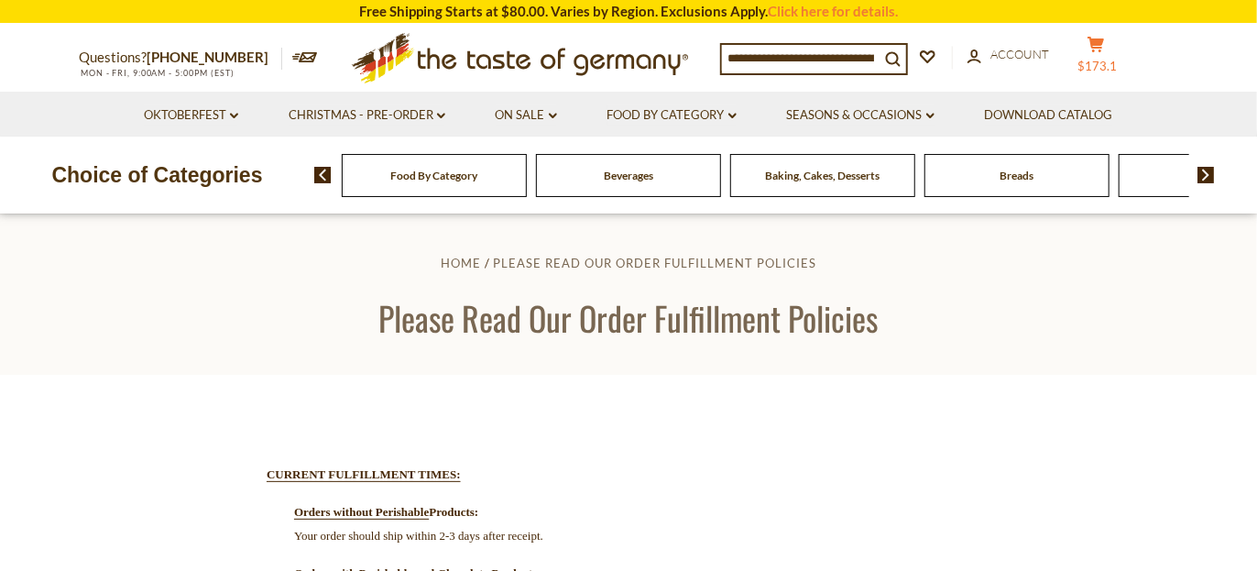
click at [1104, 47] on icon at bounding box center [1096, 45] width 16 height 16
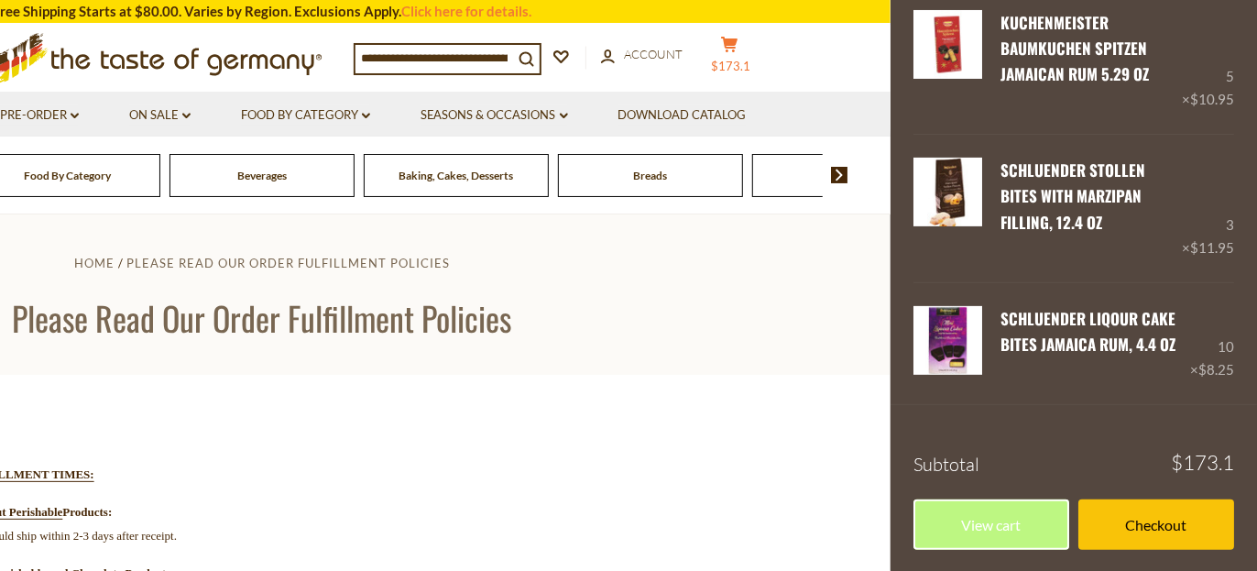
scroll to position [108, 0]
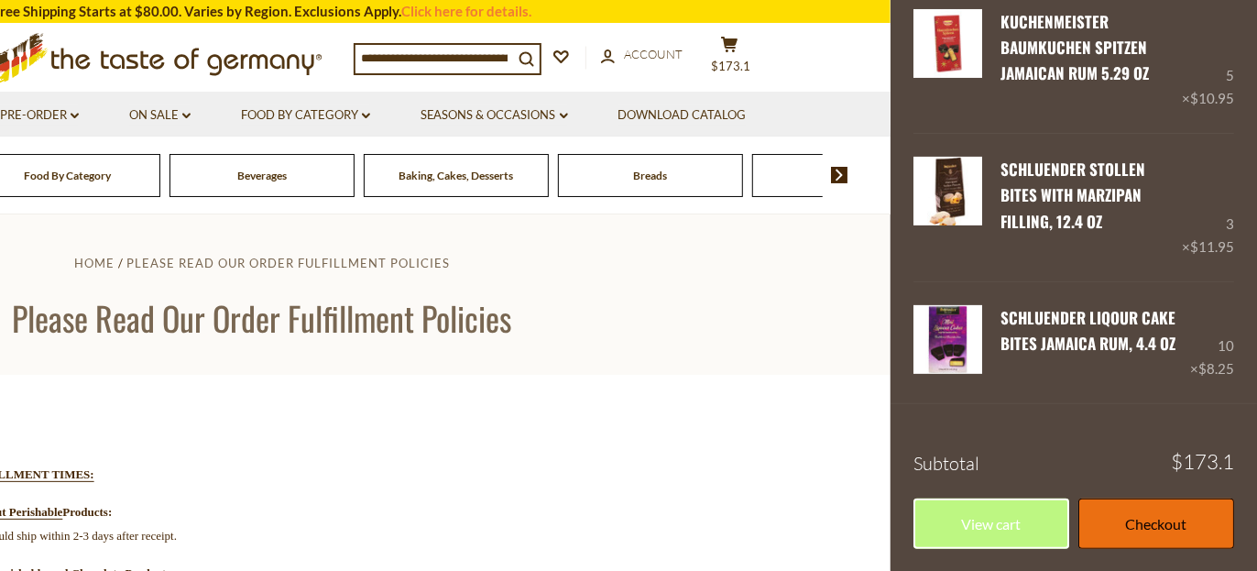
click at [1147, 514] on link "Checkout" at bounding box center [1156, 523] width 156 height 50
